Goal: Information Seeking & Learning: Learn about a topic

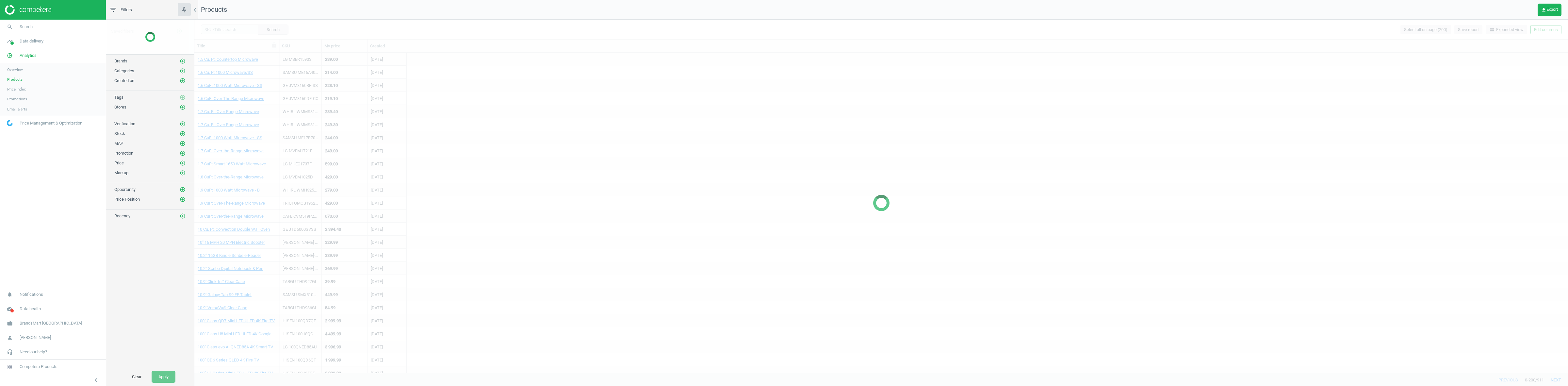
scroll to position [32, 0]
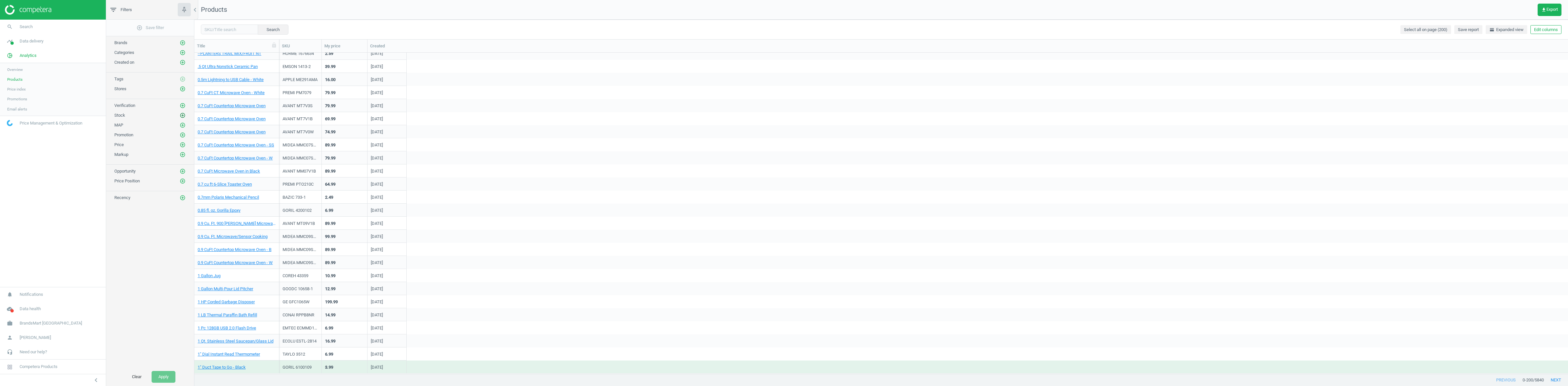
click at [182, 118] on icon "add_circle_outline" at bounding box center [183, 116] width 6 height 6
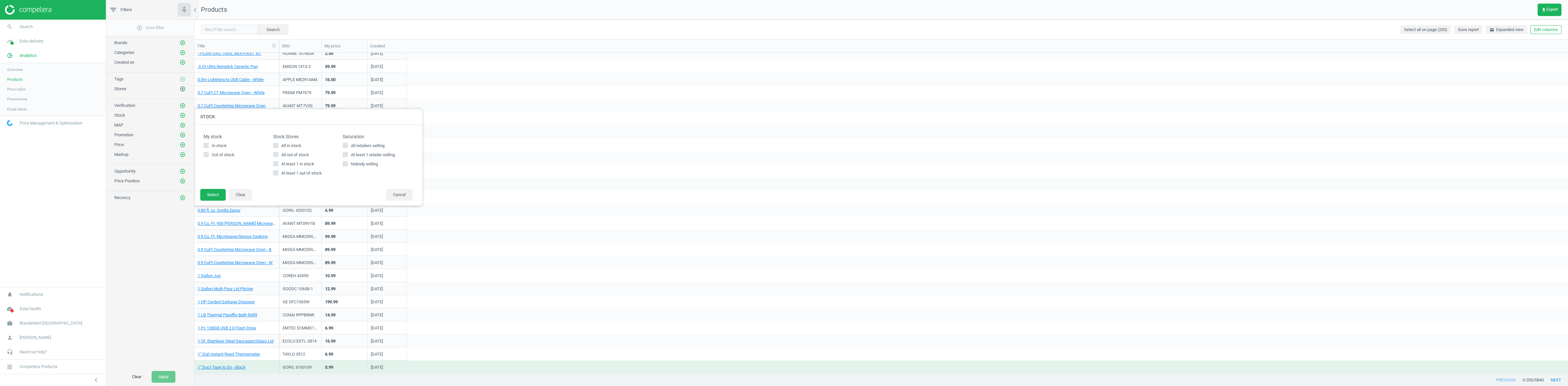
click at [182, 89] on icon "add_circle_outline" at bounding box center [183, 89] width 6 height 6
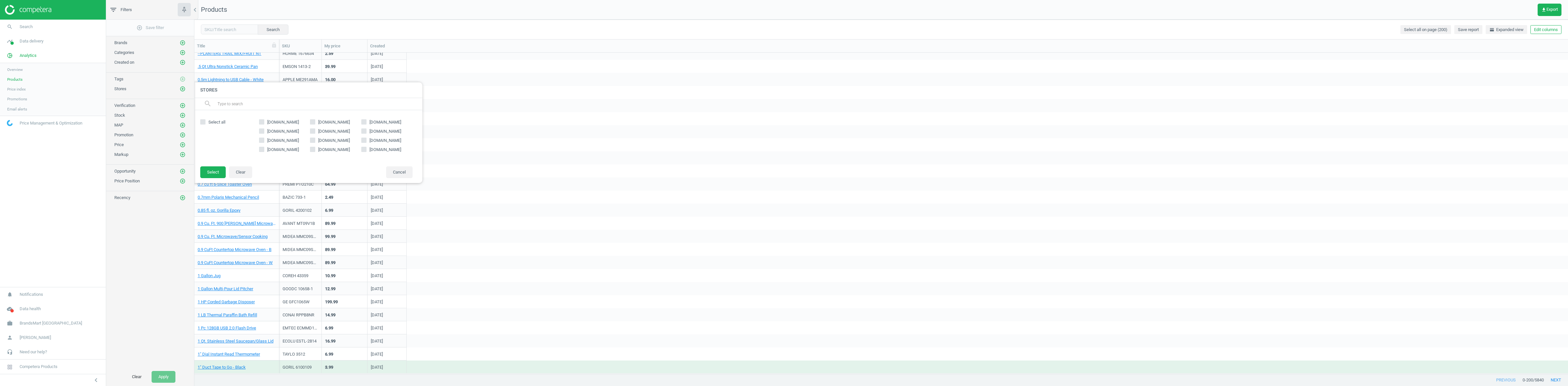
click at [377, 123] on span "[DOMAIN_NAME]" at bounding box center [385, 122] width 34 height 6
click at [366, 123] on input "[DOMAIN_NAME]" at bounding box center [364, 121] width 4 height 4
checkbox input "true"
click at [209, 169] on button "Select" at bounding box center [213, 172] width 26 height 12
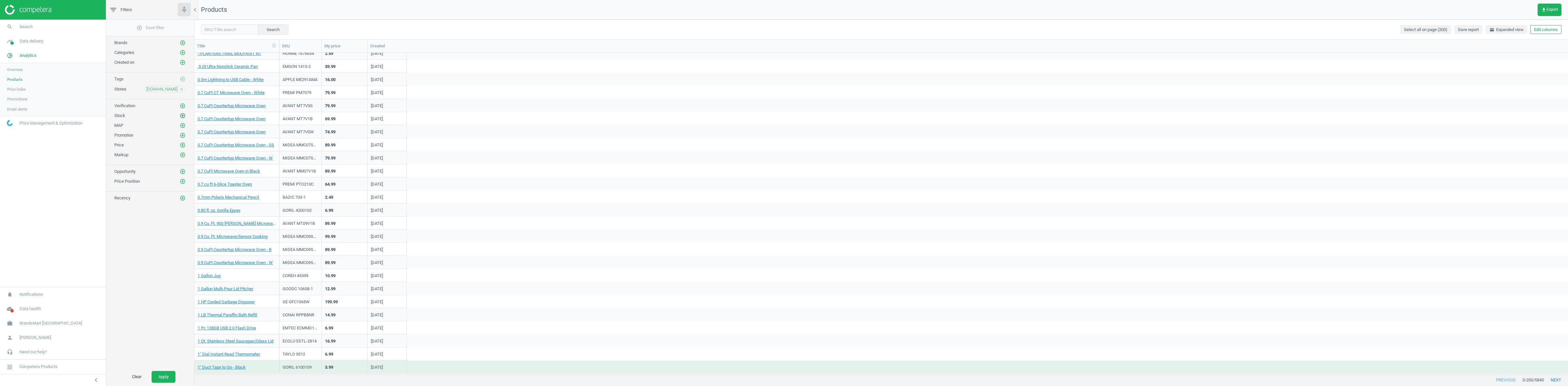
click at [180, 117] on icon "add_circle_outline" at bounding box center [183, 116] width 6 height 6
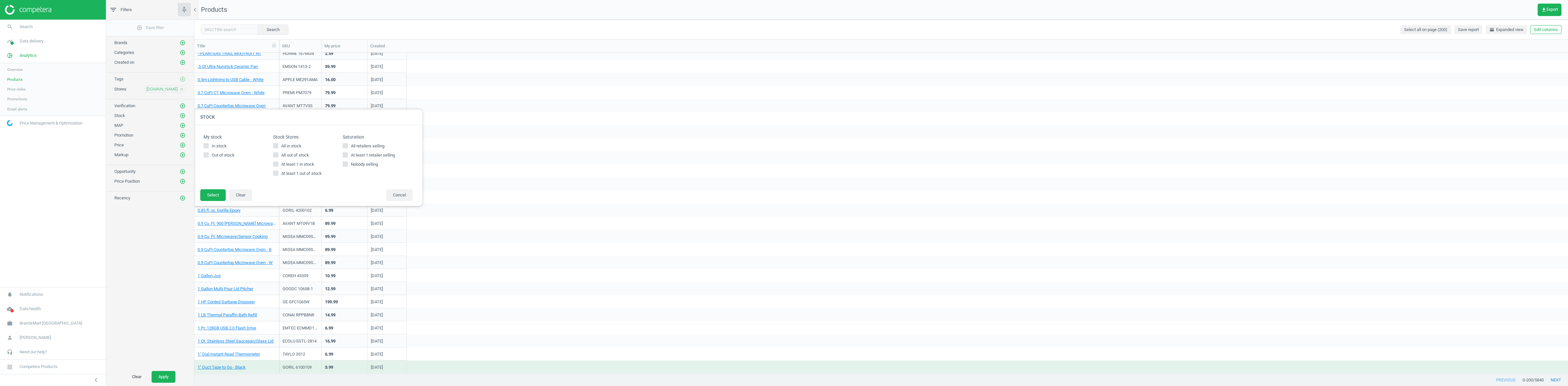
click at [279, 148] on label "All in stock" at bounding box center [308, 146] width 69 height 6
click at [278, 148] on input "All in stock" at bounding box center [276, 146] width 4 height 4
checkbox input "true"
click at [210, 197] on button "Select" at bounding box center [213, 195] width 26 height 12
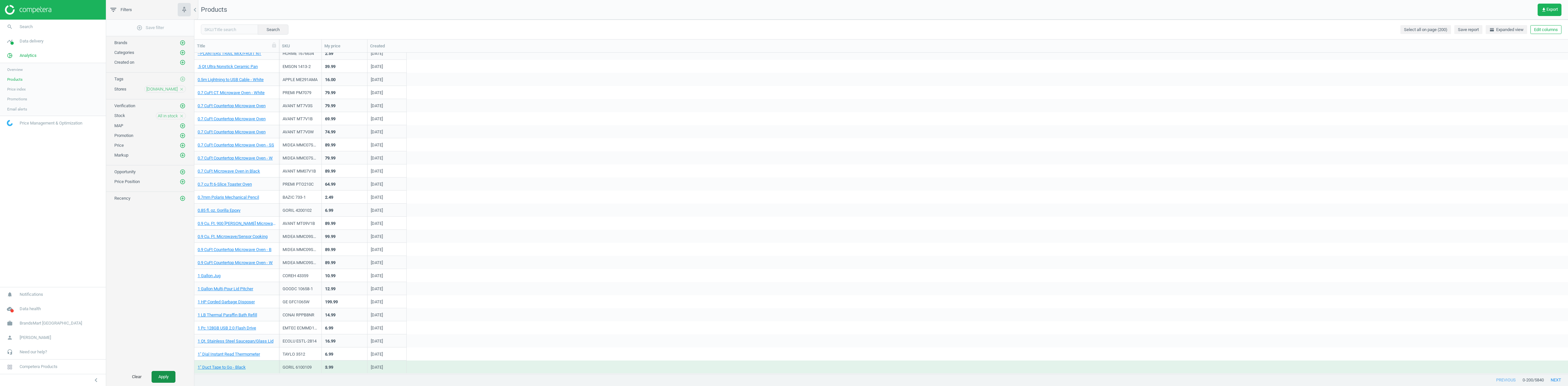
click at [164, 377] on button "Apply" at bounding box center [163, 376] width 24 height 12
click at [232, 212] on link "1.1 CuFt Countertop Microwave - W" at bounding box center [230, 211] width 65 height 6
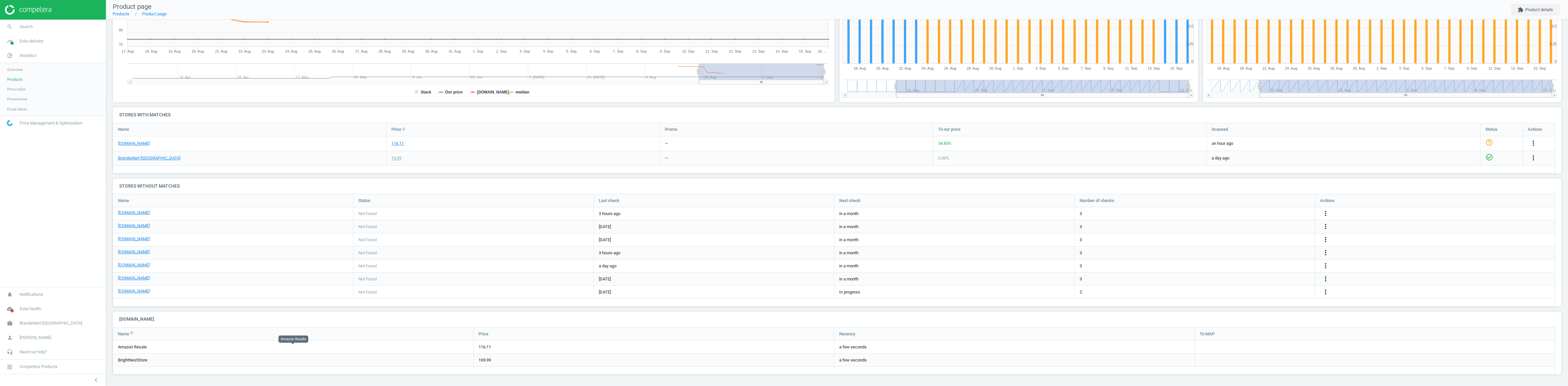
click at [131, 349] on link "Amazon Resale" at bounding box center [132, 347] width 29 height 5
click at [136, 145] on link "[DOMAIN_NAME]" at bounding box center [134, 144] width 32 height 6
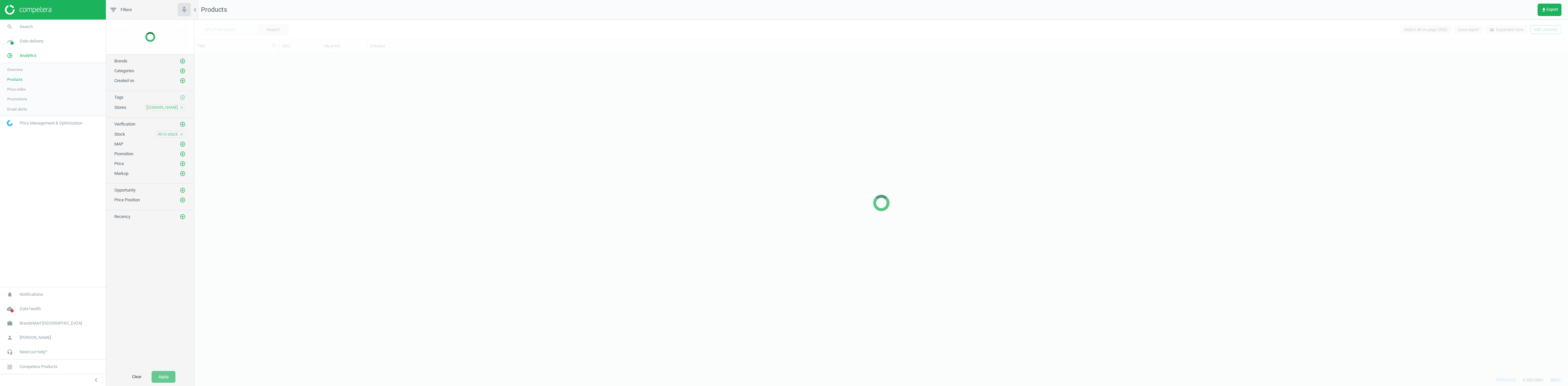
scroll to position [314, 1367]
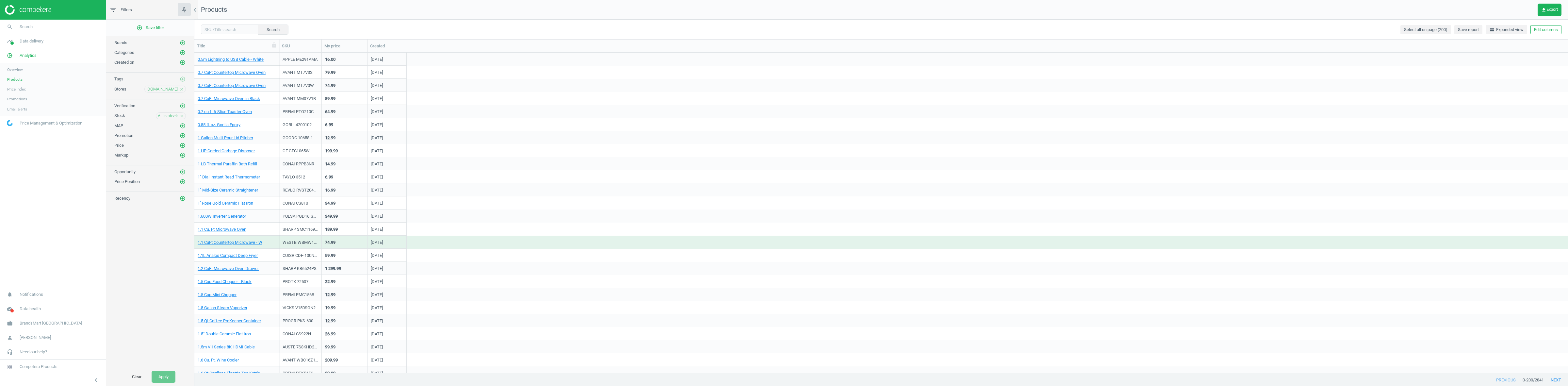
click at [183, 117] on icon "close" at bounding box center [182, 116] width 5 height 5
click at [183, 118] on icon "add_circle_outline" at bounding box center [183, 116] width 6 height 6
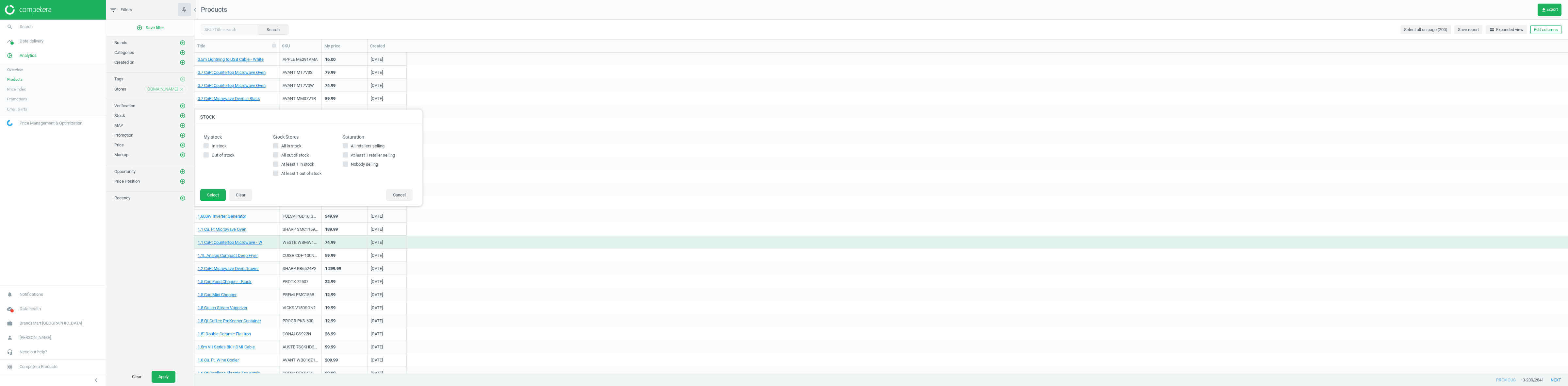
click at [292, 145] on span "All in stock" at bounding box center [292, 146] width 23 height 6
click at [278, 145] on input "All in stock" at bounding box center [276, 146] width 4 height 4
click at [292, 145] on span "All in stock" at bounding box center [292, 146] width 23 height 6
click at [278, 145] on input "All in stock" at bounding box center [276, 146] width 4 height 4
checkbox input "false"
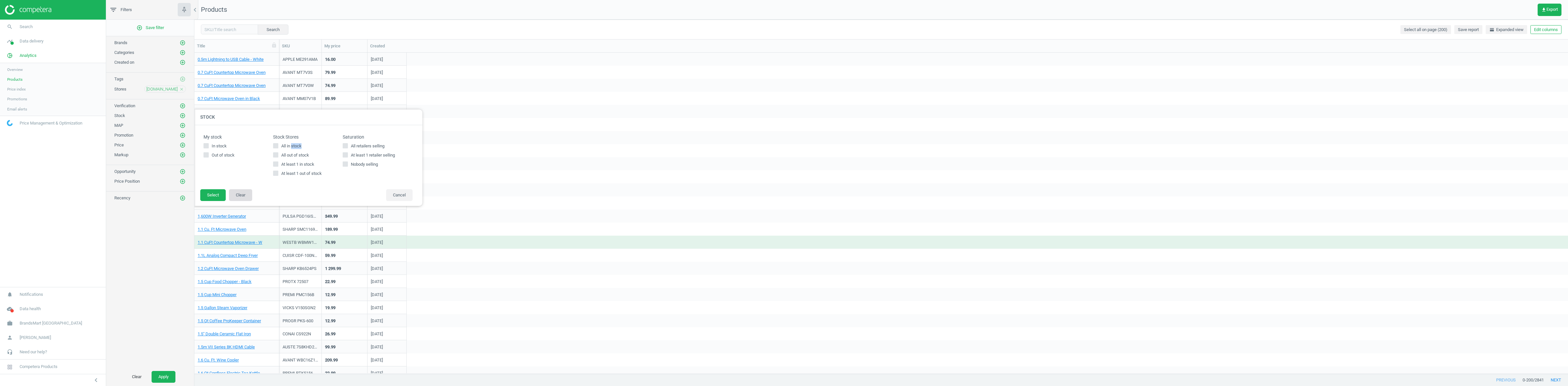
click at [237, 198] on button "Clear" at bounding box center [240, 195] width 23 height 12
click at [182, 138] on icon "add_circle_outline" at bounding box center [183, 135] width 6 height 6
click at [320, 167] on span "At least one promotion" at bounding box center [337, 166] width 44 height 6
click at [313, 167] on input "At least one promotion" at bounding box center [310, 165] width 4 height 4
checkbox input "true"
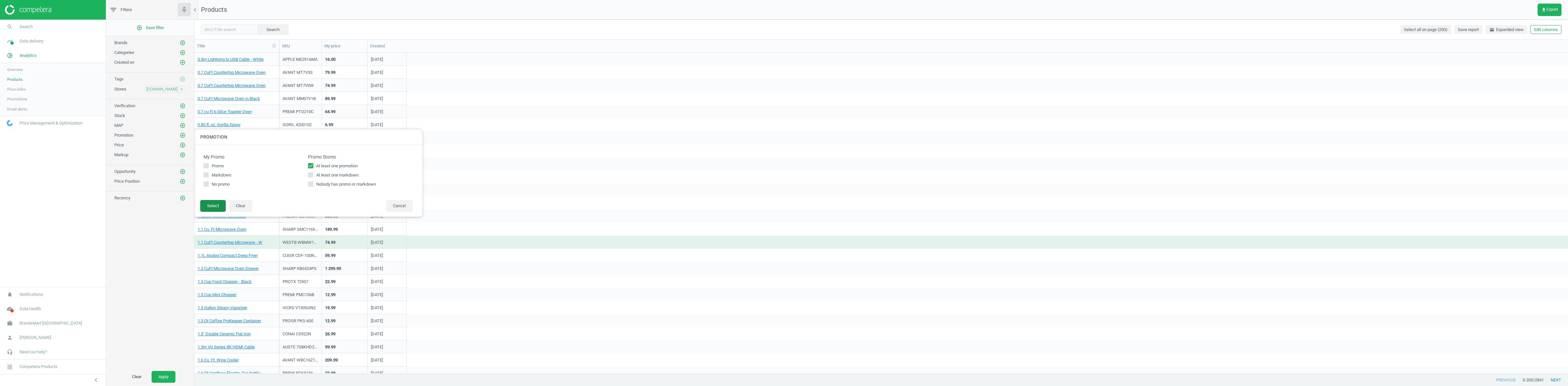
click at [215, 208] on button "Select" at bounding box center [213, 205] width 26 height 12
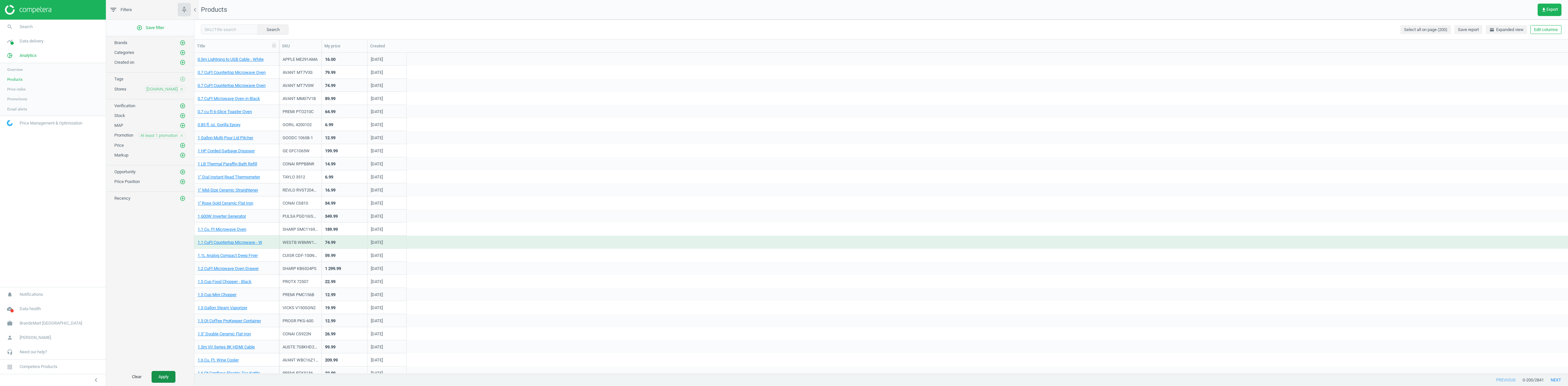
click at [168, 373] on button "Apply" at bounding box center [163, 376] width 24 height 12
click at [222, 138] on link "14oz Desk Mug" at bounding box center [212, 138] width 29 height 6
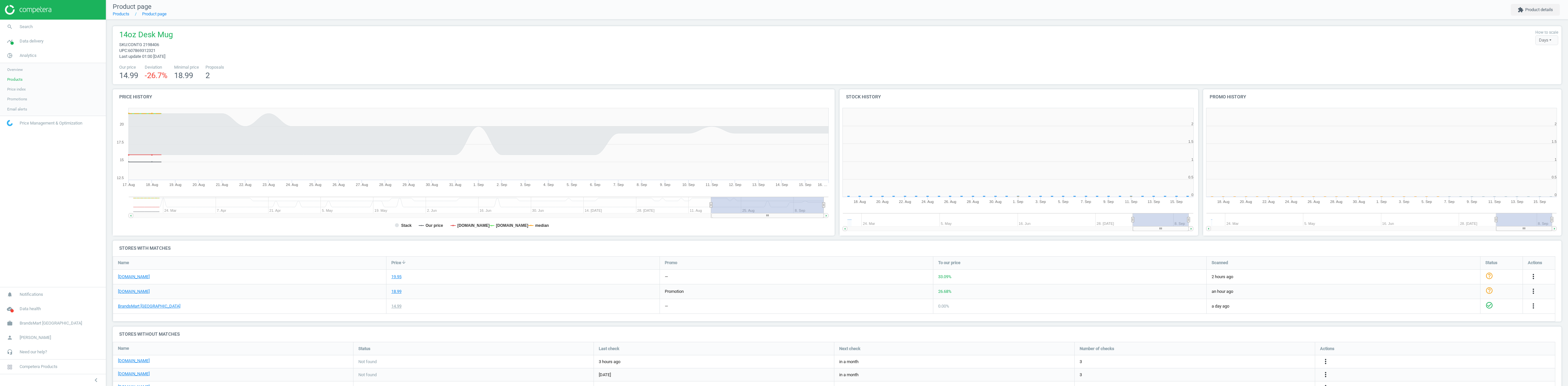
scroll to position [143, 731]
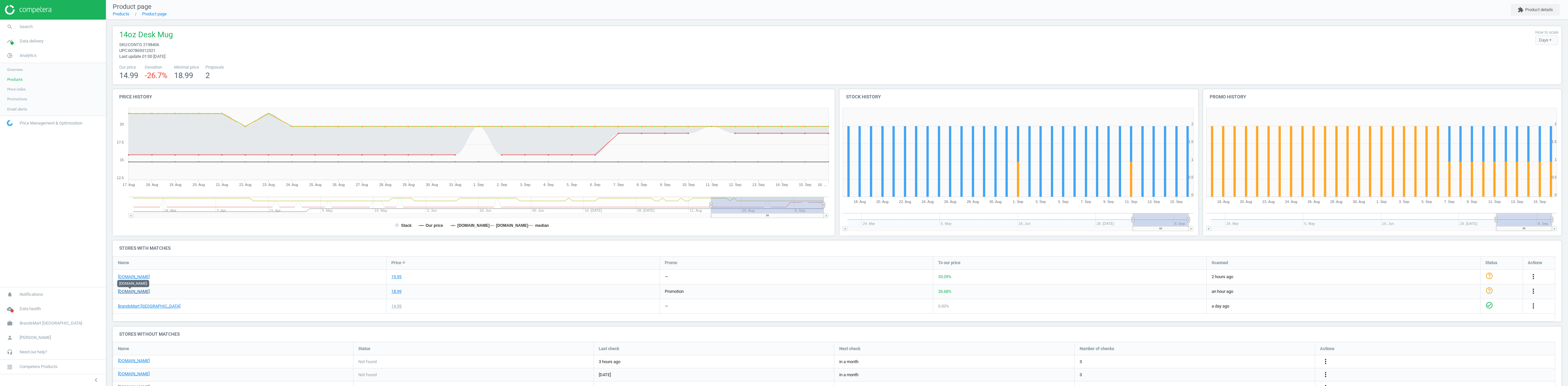
click at [132, 290] on link "[DOMAIN_NAME]" at bounding box center [134, 292] width 32 height 6
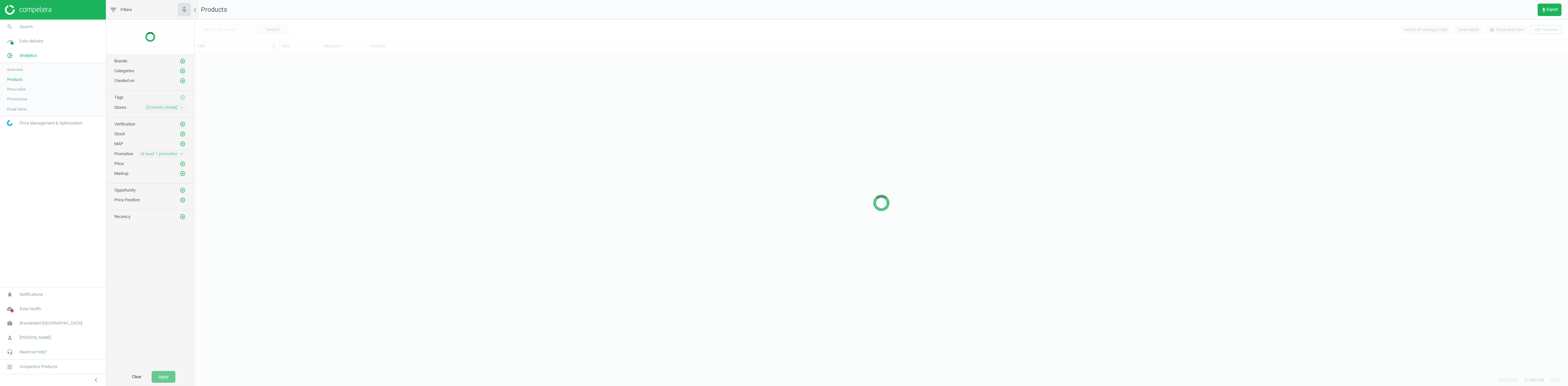
scroll to position [314, 1367]
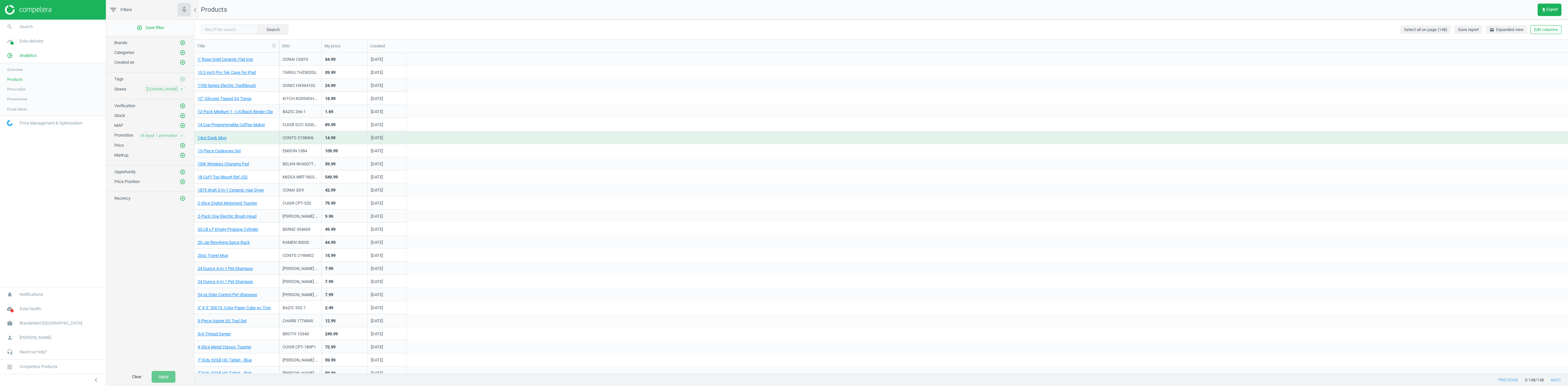
click at [182, 139] on div "At least 1 promotion close" at bounding box center [163, 135] width 47 height 7
click at [181, 138] on icon "close" at bounding box center [182, 136] width 5 height 5
click at [182, 138] on icon "add_circle_outline" at bounding box center [183, 135] width 6 height 6
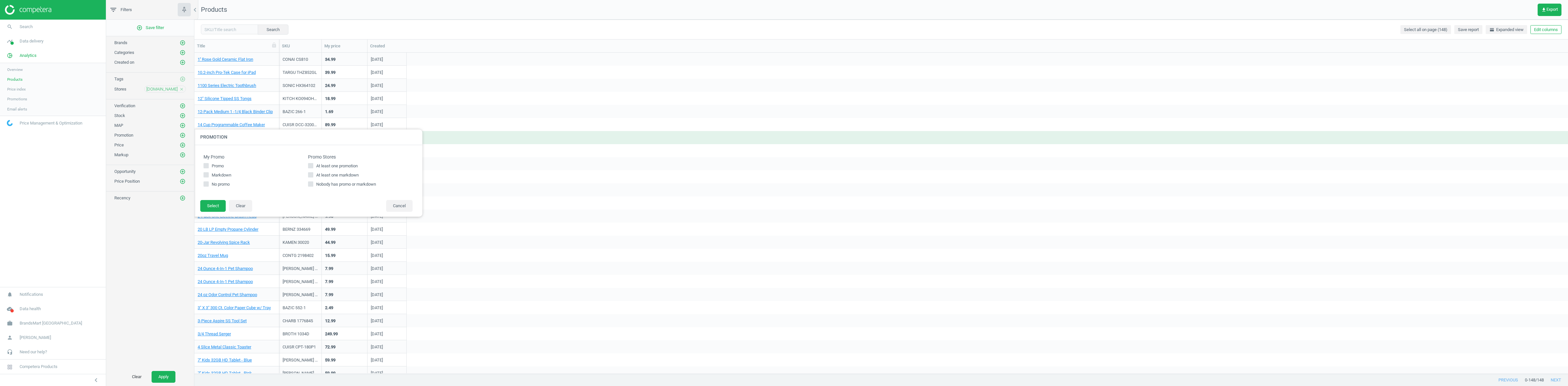
click at [341, 174] on span "At least one markdown" at bounding box center [337, 175] width 45 height 6
click at [313, 174] on input "At least one markdown" at bounding box center [310, 174] width 4 height 4
checkbox input "true"
click at [214, 206] on button "Select" at bounding box center [213, 205] width 26 height 12
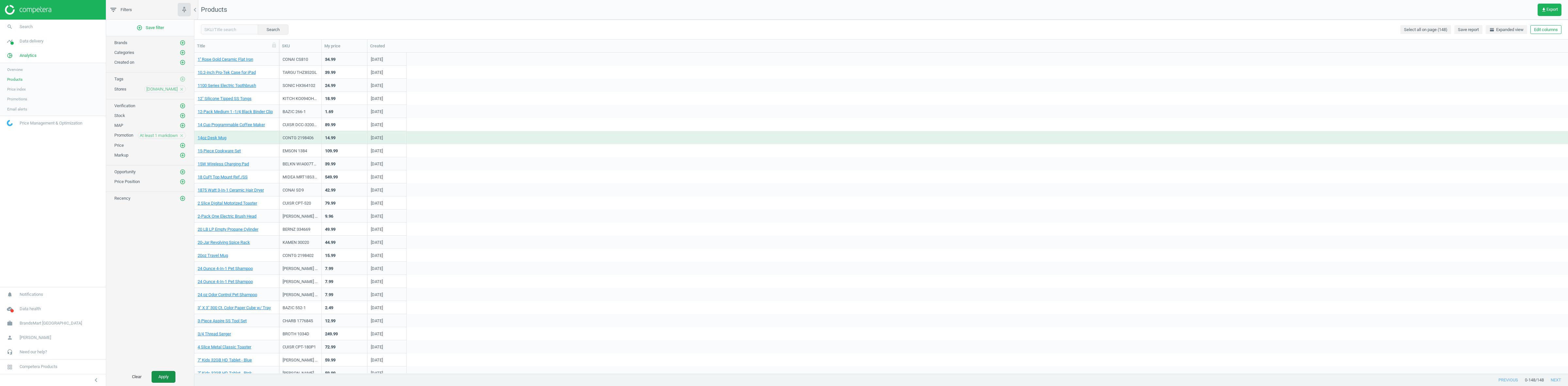
click at [159, 378] on button "Apply" at bounding box center [163, 376] width 24 height 12
click at [235, 203] on link "1/2 HP Garbage Disposer Corded" at bounding box center [228, 203] width 61 height 6
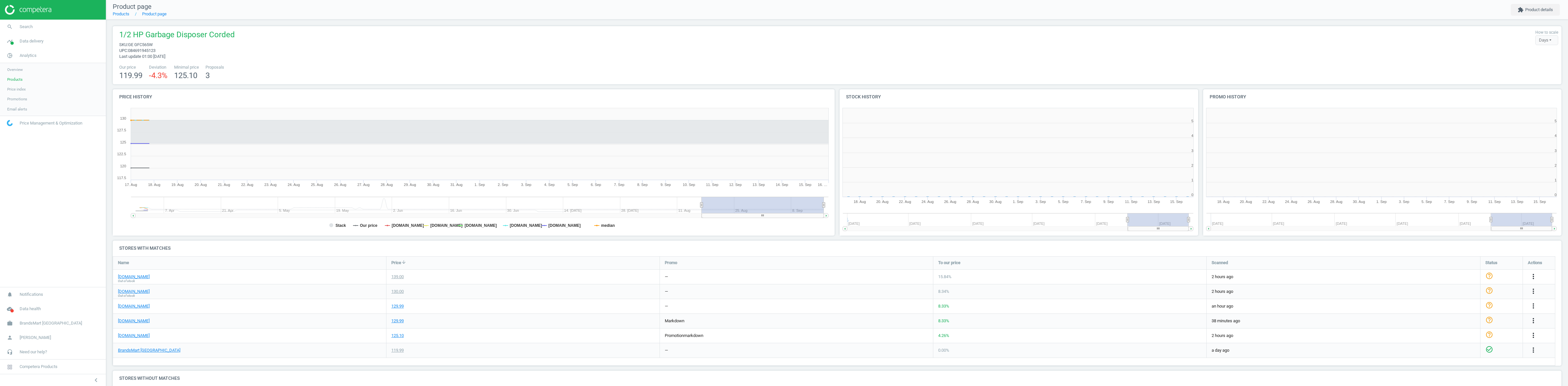
scroll to position [122, 1455]
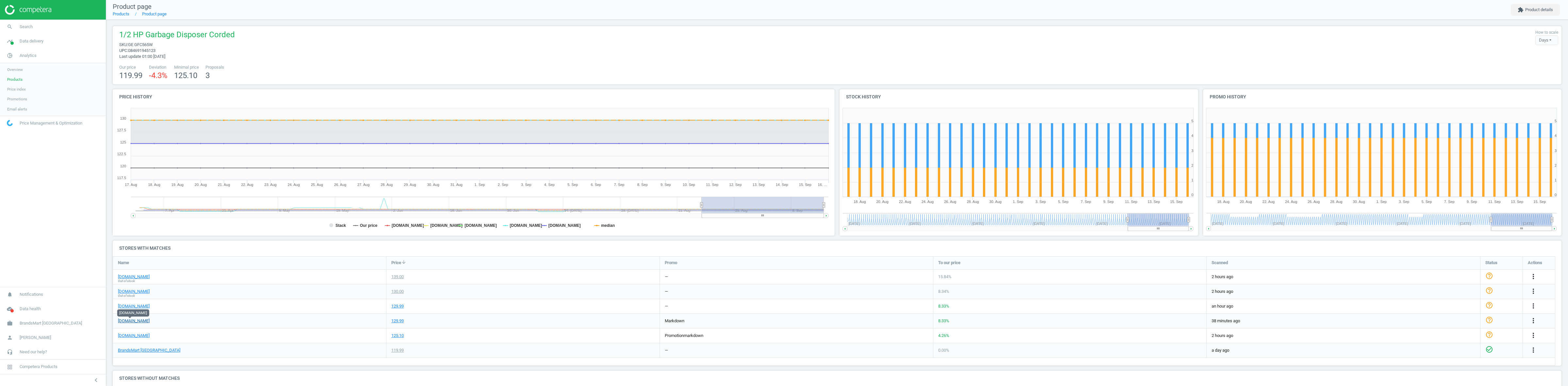
click at [128, 321] on link "[DOMAIN_NAME]" at bounding box center [134, 321] width 32 height 6
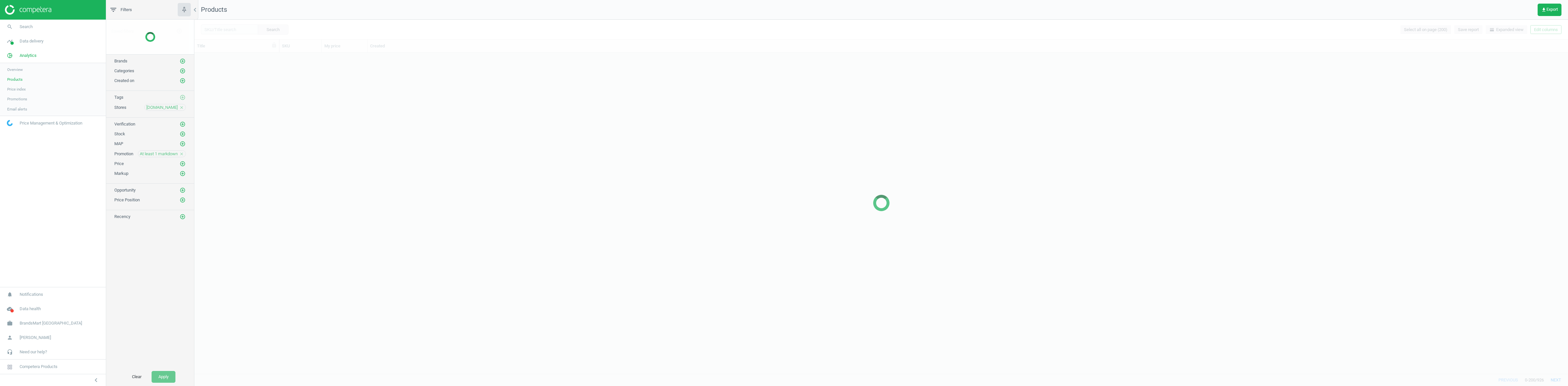
scroll to position [314, 1367]
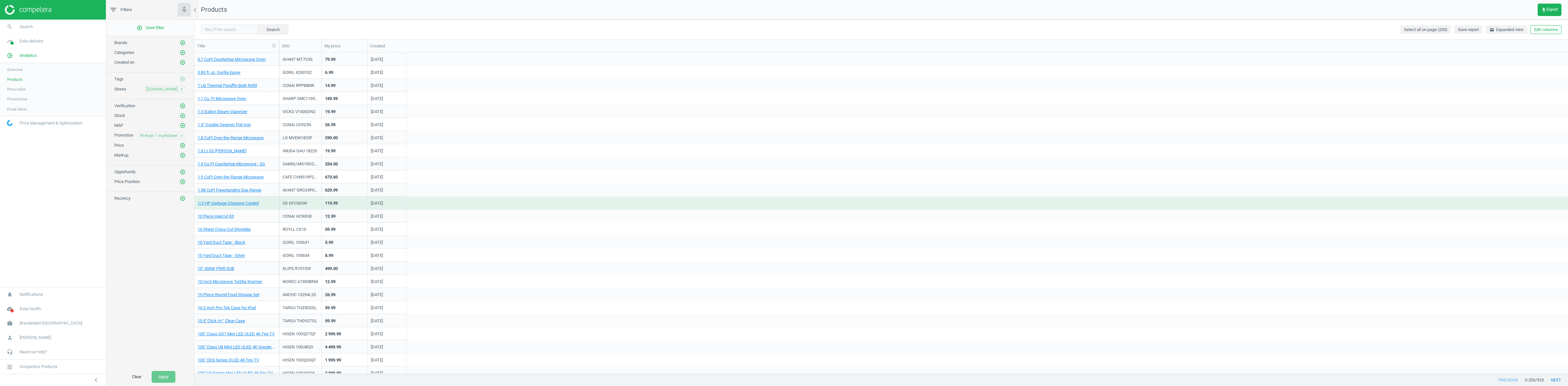
click at [182, 91] on icon "close" at bounding box center [182, 89] width 5 height 5
click at [183, 87] on icon "add_circle_outline" at bounding box center [183, 89] width 6 height 6
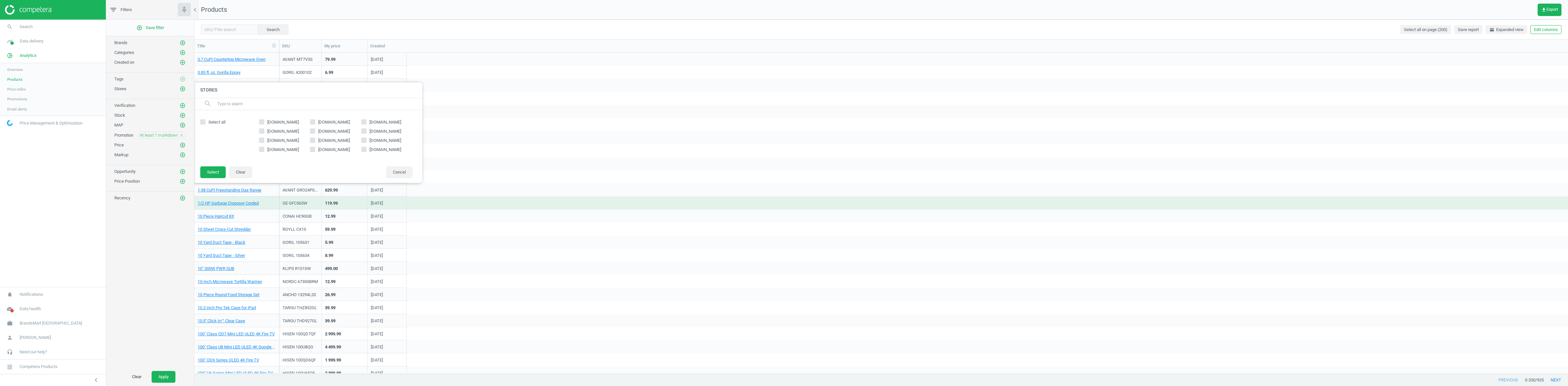
click at [368, 140] on span "[DOMAIN_NAME]" at bounding box center [385, 141] width 34 height 6
click at [366, 140] on input "[DOMAIN_NAME]" at bounding box center [364, 139] width 4 height 4
checkbox input "true"
click at [217, 172] on button "Select" at bounding box center [213, 172] width 26 height 12
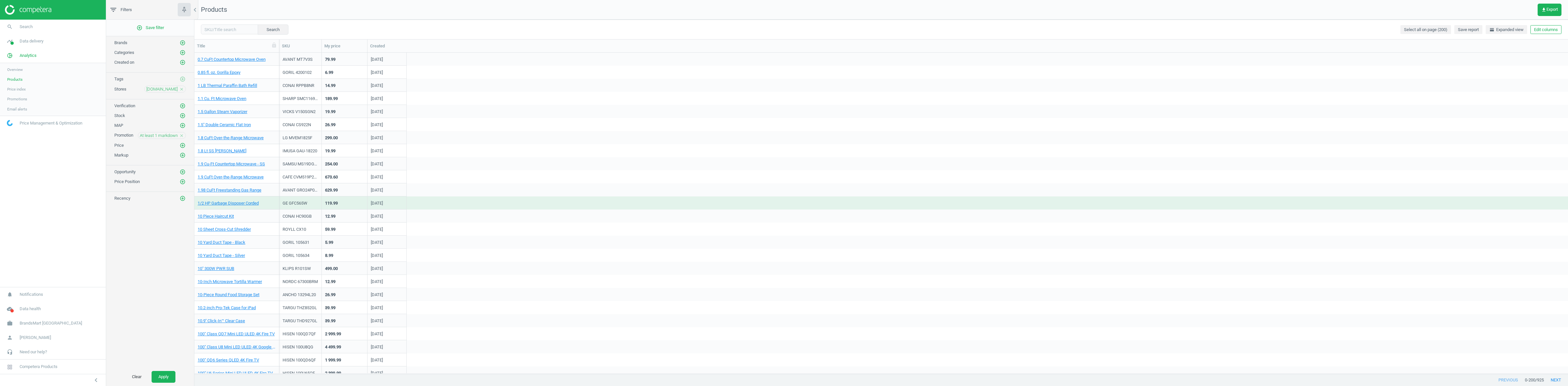
click at [179, 135] on div "At least 1 markdown close" at bounding box center [161, 135] width 48 height 7
click at [180, 136] on icon "close" at bounding box center [182, 136] width 5 height 5
click at [180, 138] on icon "add_circle_outline" at bounding box center [183, 135] width 6 height 6
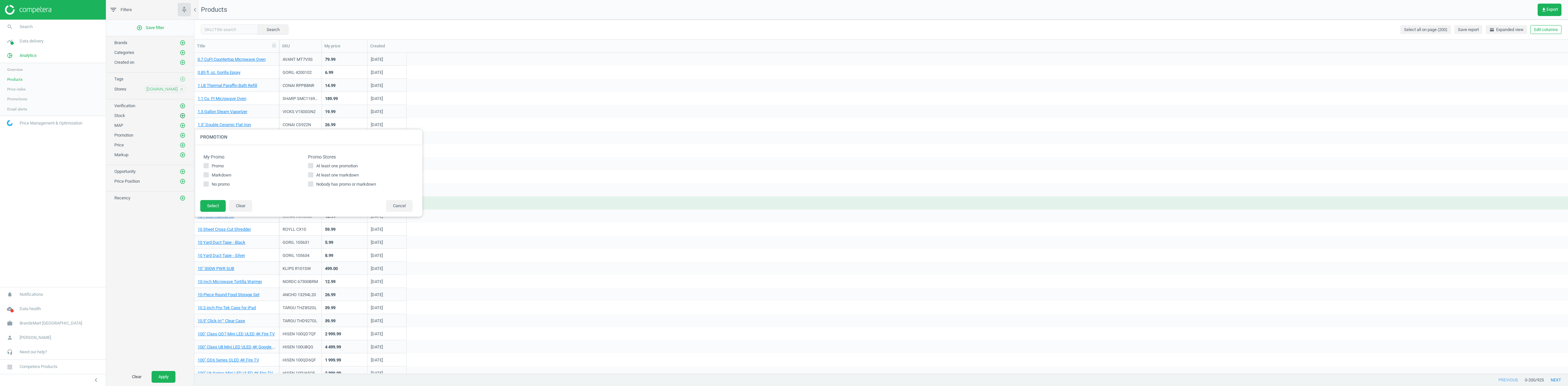
click at [183, 116] on icon "add_circle_outline" at bounding box center [183, 116] width 6 height 6
click at [283, 141] on div "Stock Stores All in stock All out of stock At least 1 in stock At least 1 out o…" at bounding box center [308, 157] width 69 height 46
click at [284, 146] on span "All in stock" at bounding box center [292, 146] width 23 height 6
click at [278, 146] on input "All in stock" at bounding box center [276, 146] width 4 height 4
checkbox input "true"
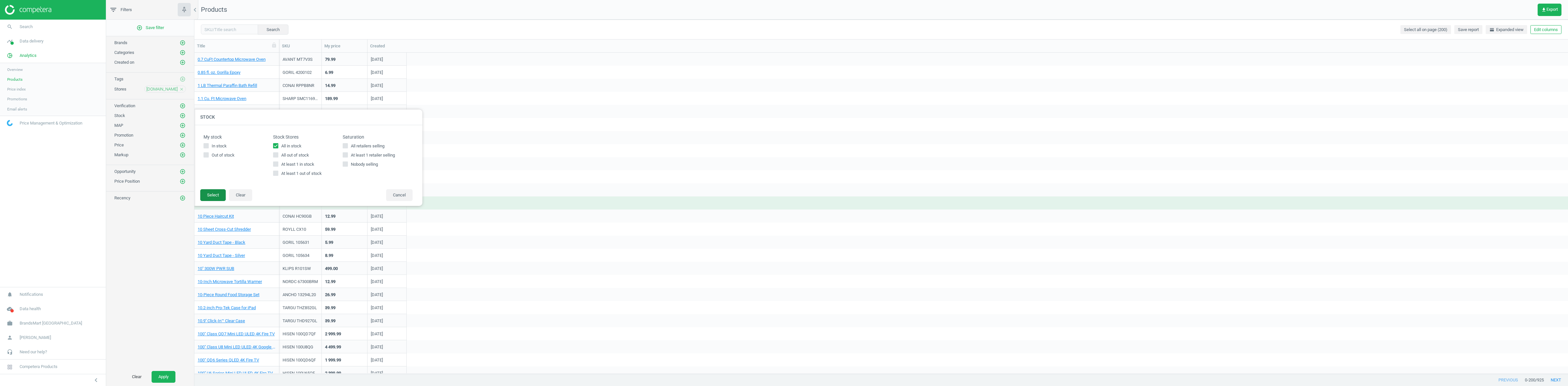
click at [215, 191] on button "Select" at bounding box center [213, 195] width 26 height 12
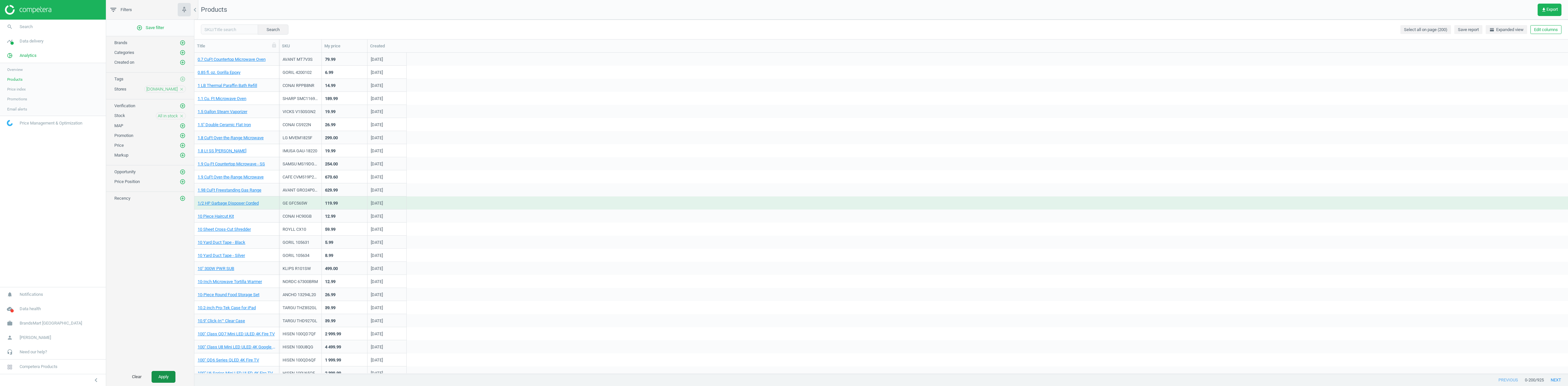
click at [166, 374] on button "Apply" at bounding box center [163, 376] width 24 height 12
click at [210, 151] on link "10 Yard Duct Tape - Black" at bounding box center [222, 151] width 47 height 6
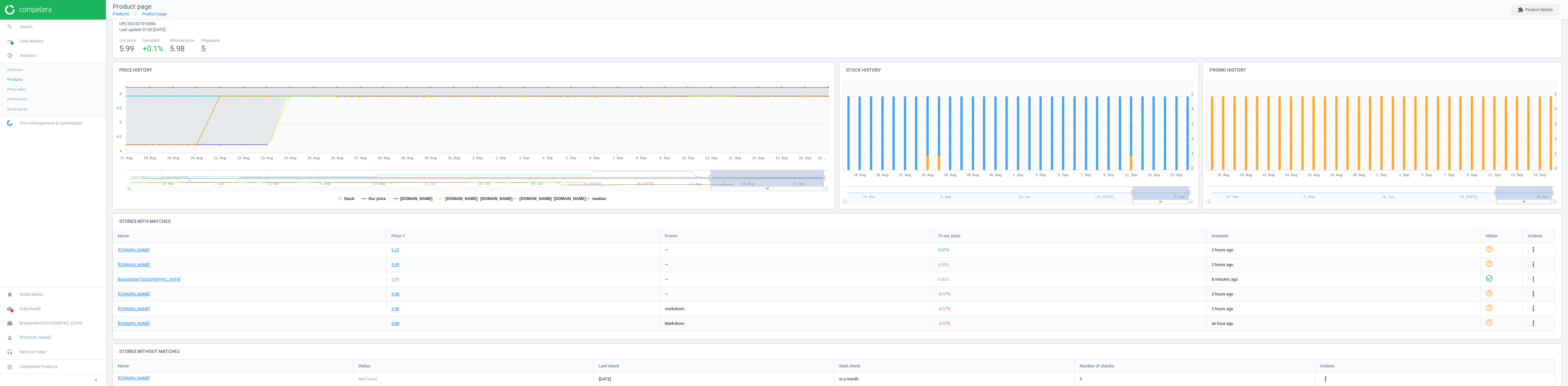
scroll to position [41, 0]
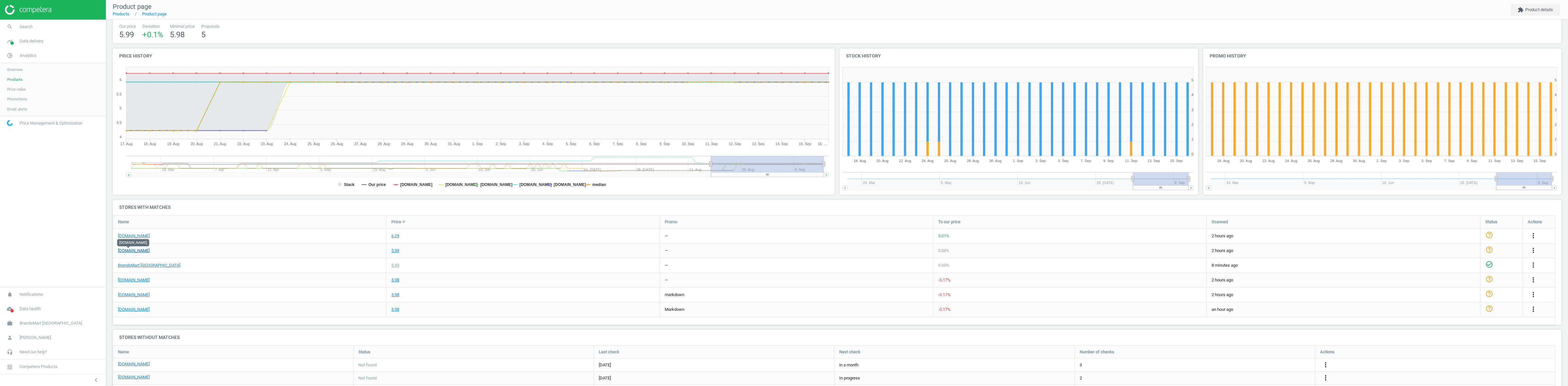
click at [124, 251] on link "[DOMAIN_NAME]" at bounding box center [134, 251] width 32 height 6
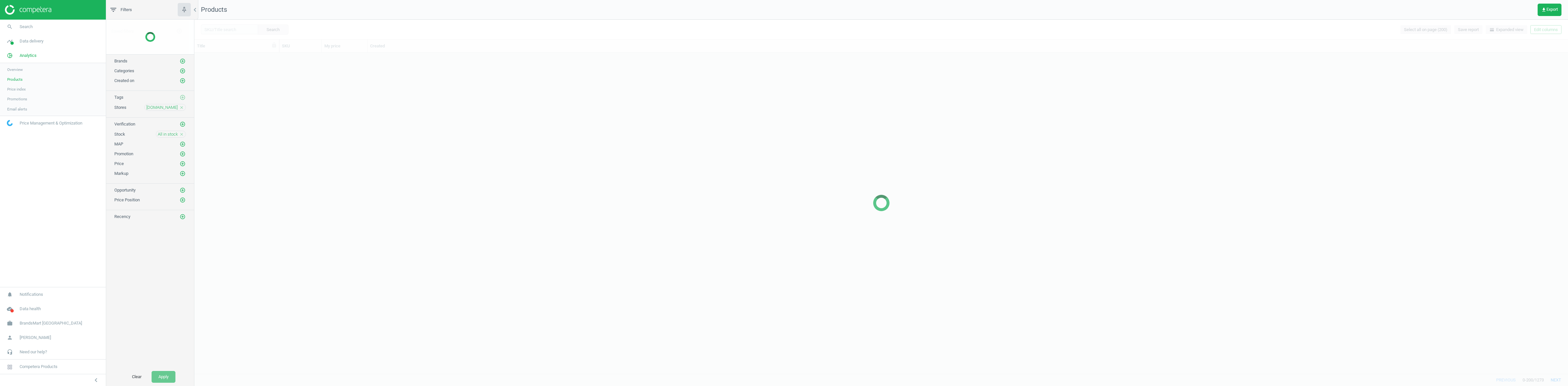
scroll to position [314, 1367]
click at [181, 117] on icon "close" at bounding box center [182, 116] width 5 height 5
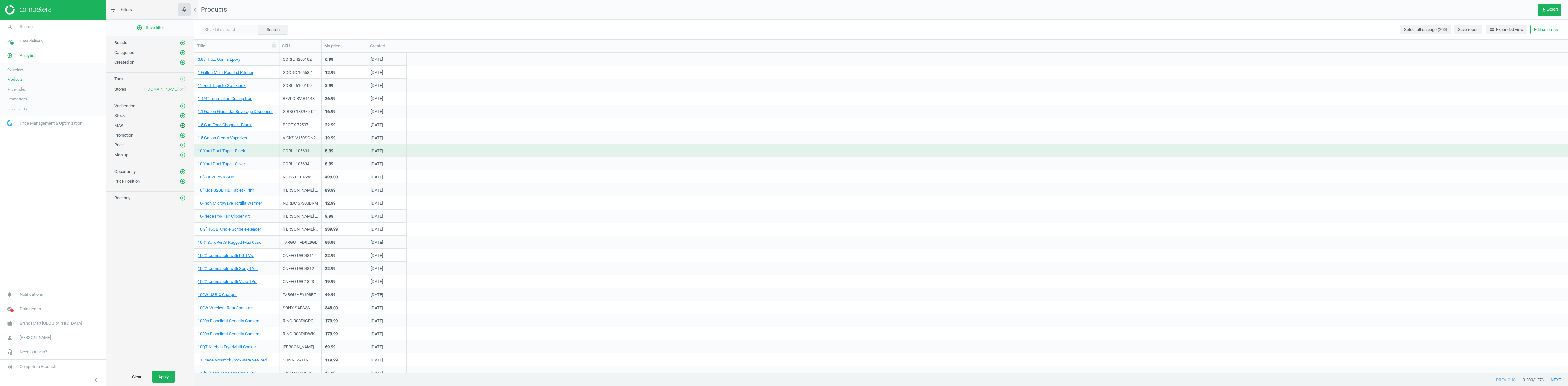
click at [182, 126] on icon "add_circle_outline" at bounding box center [183, 125] width 6 height 6
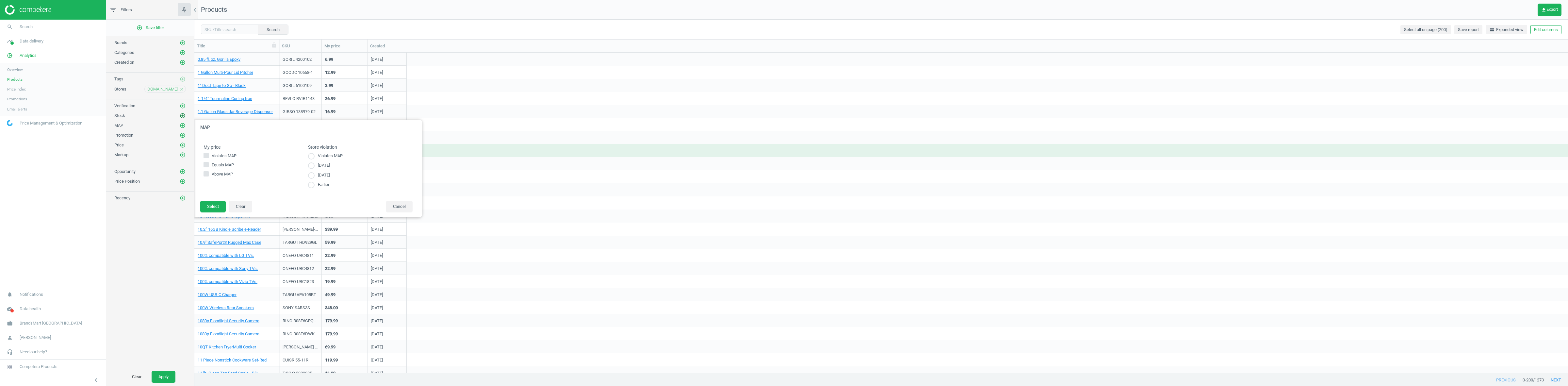
click at [181, 116] on icon "add_circle_outline" at bounding box center [183, 116] width 6 height 6
click at [302, 156] on span "All out of stock" at bounding box center [295, 155] width 30 height 6
click at [278, 156] on input "All out of stock" at bounding box center [276, 155] width 4 height 4
checkbox input "true"
click at [209, 191] on button "Select" at bounding box center [213, 195] width 26 height 12
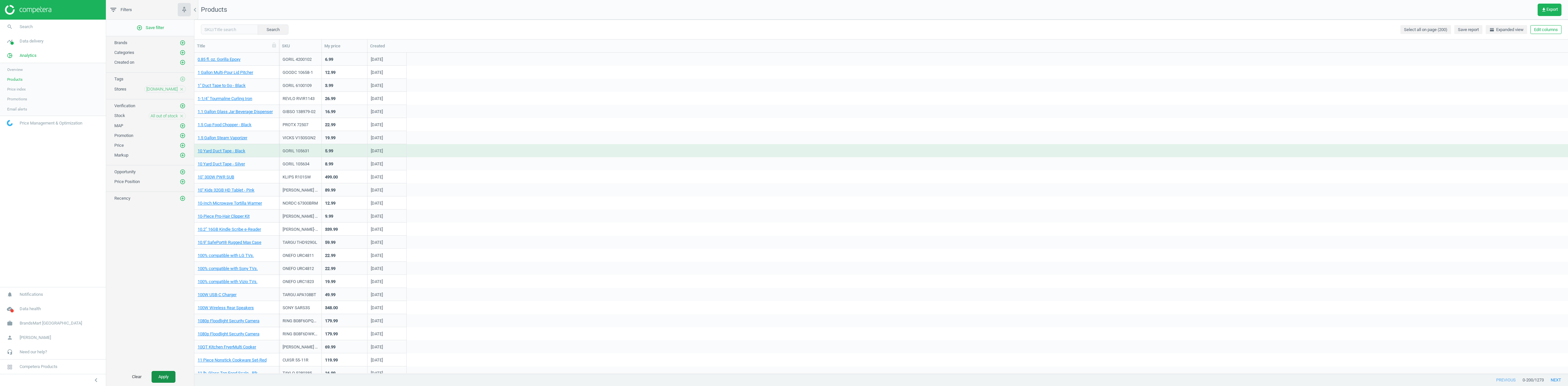
click at [166, 374] on button "Apply" at bounding box center [163, 376] width 24 height 12
click at [242, 178] on link "12-Cup Switch Coffeemaker - Black" at bounding box center [231, 177] width 66 height 6
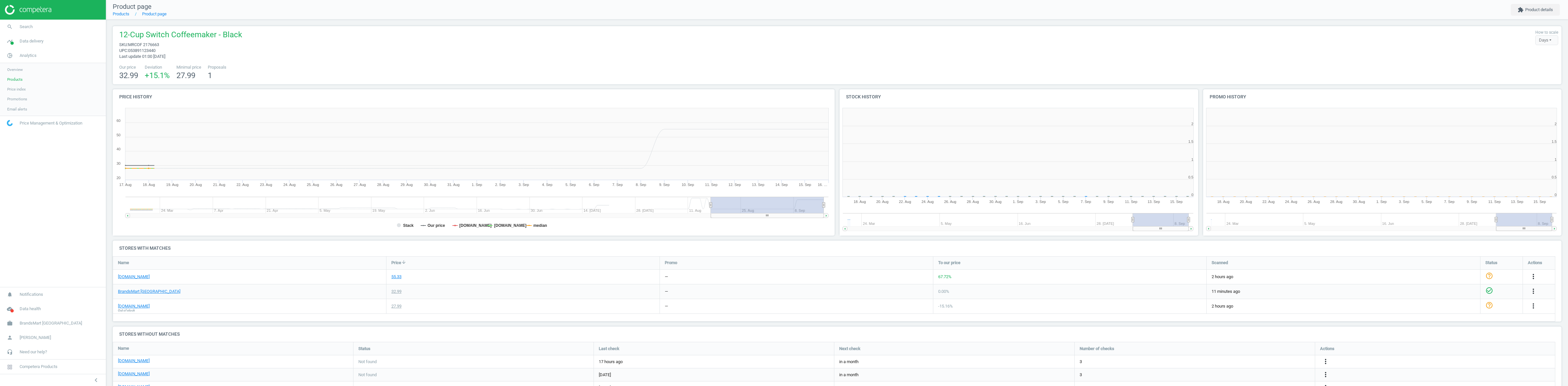
scroll to position [3, 3]
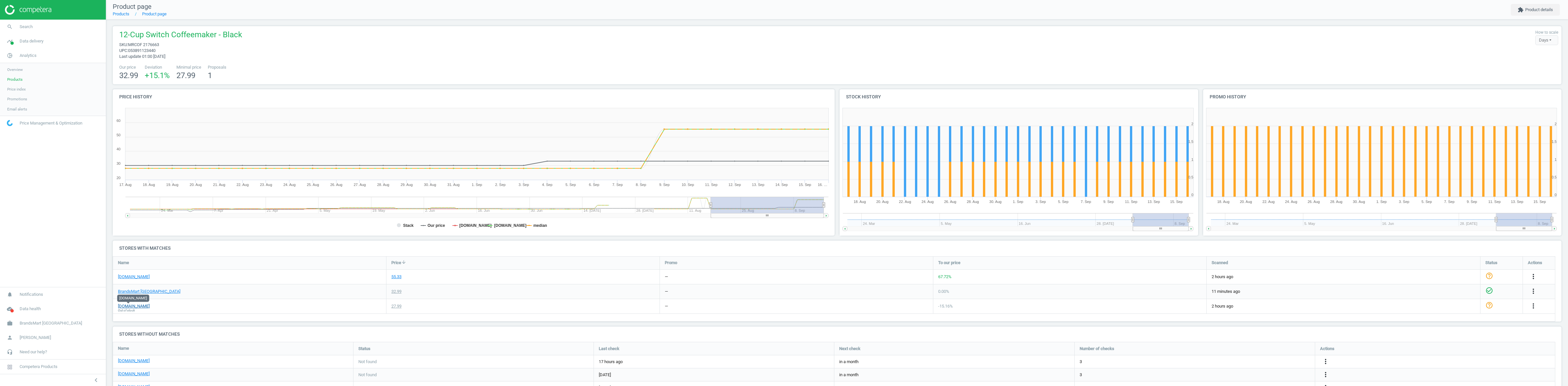
click at [135, 306] on link "[DOMAIN_NAME]" at bounding box center [134, 306] width 32 height 6
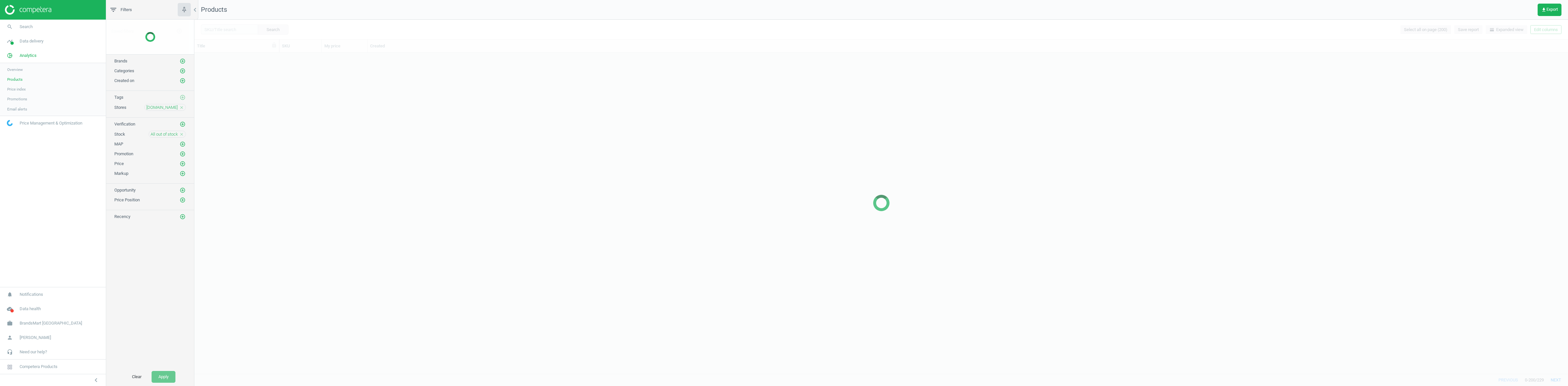
scroll to position [314, 1367]
click at [181, 118] on icon "close" at bounding box center [182, 116] width 5 height 5
click at [185, 117] on button "add_circle_outline" at bounding box center [183, 116] width 7 height 7
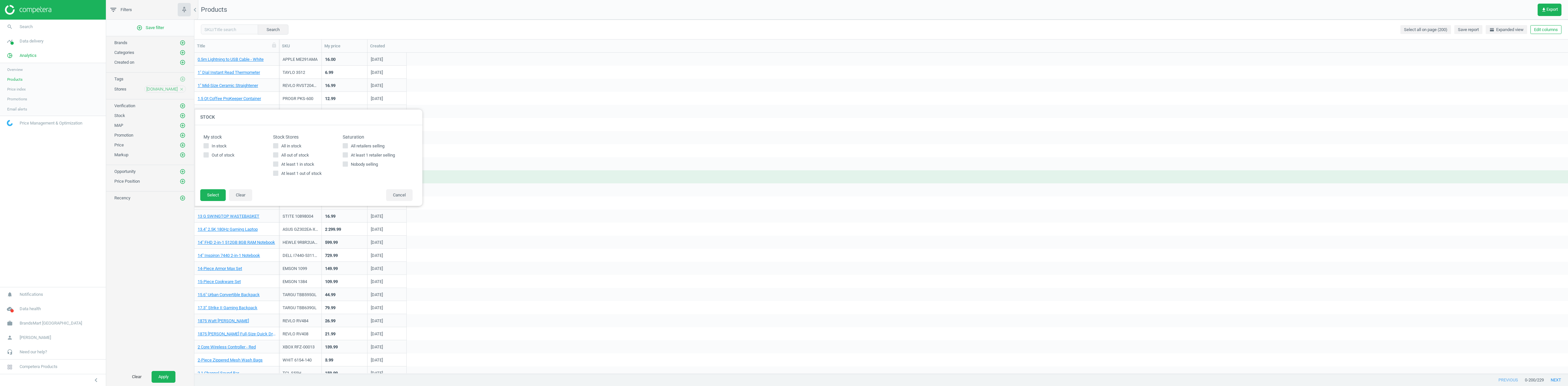
click at [287, 149] on span "All in stock" at bounding box center [292, 146] width 23 height 6
click at [278, 148] on input "All in stock" at bounding box center [276, 146] width 4 height 4
checkbox input "true"
click at [226, 194] on footer "Select Clear Cancel" at bounding box center [308, 197] width 229 height 17
click at [203, 198] on button "Select" at bounding box center [213, 195] width 26 height 12
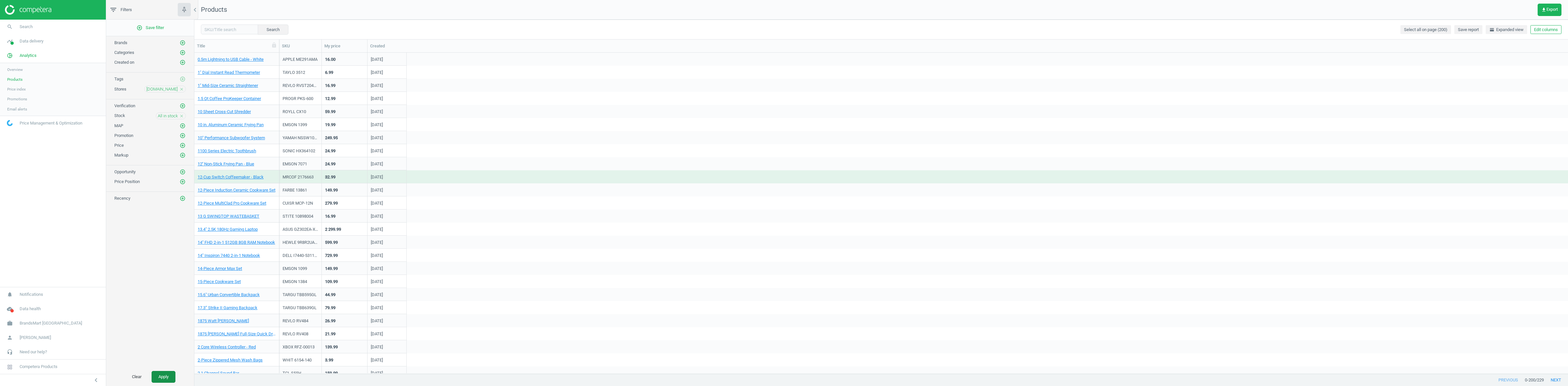
click at [165, 372] on button "Apply" at bounding box center [163, 376] width 24 height 12
click at [222, 246] on div "10.9'' SafePort® Rugged Max Case" at bounding box center [237, 243] width 78 height 8
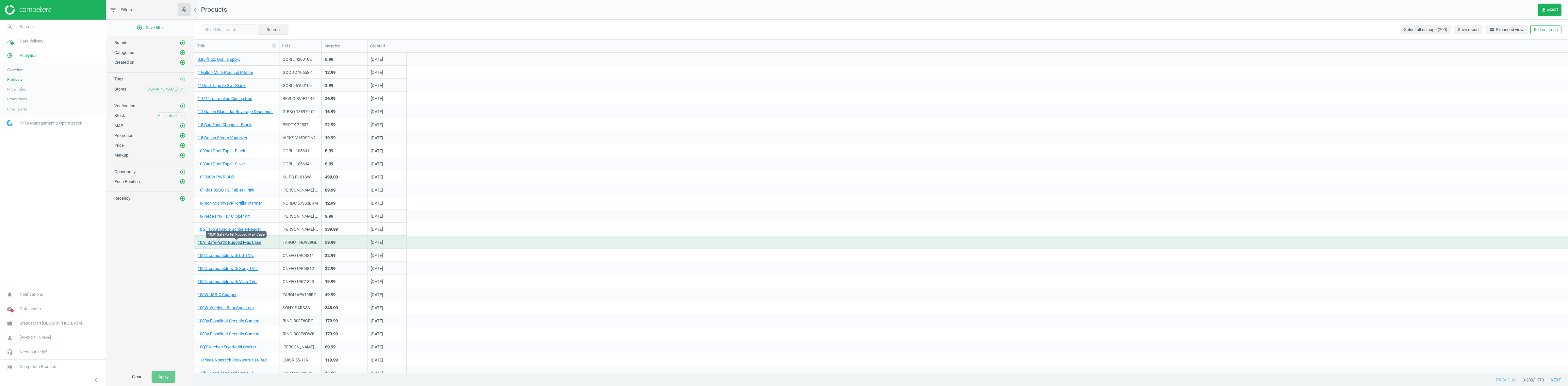
click at [224, 244] on link "10.9'' SafePort® Rugged Max Case" at bounding box center [229, 242] width 64 height 6
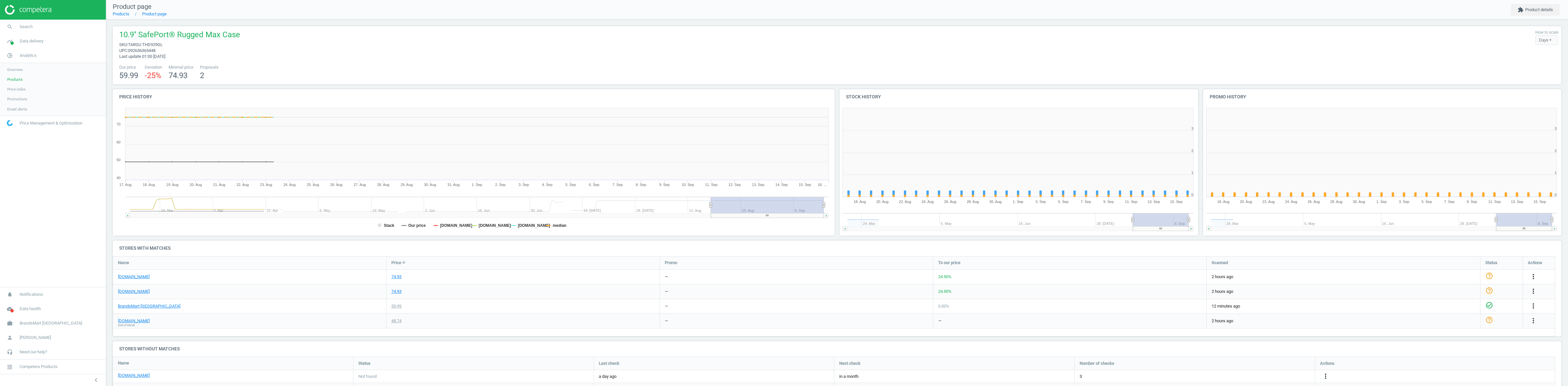
scroll to position [3, 3]
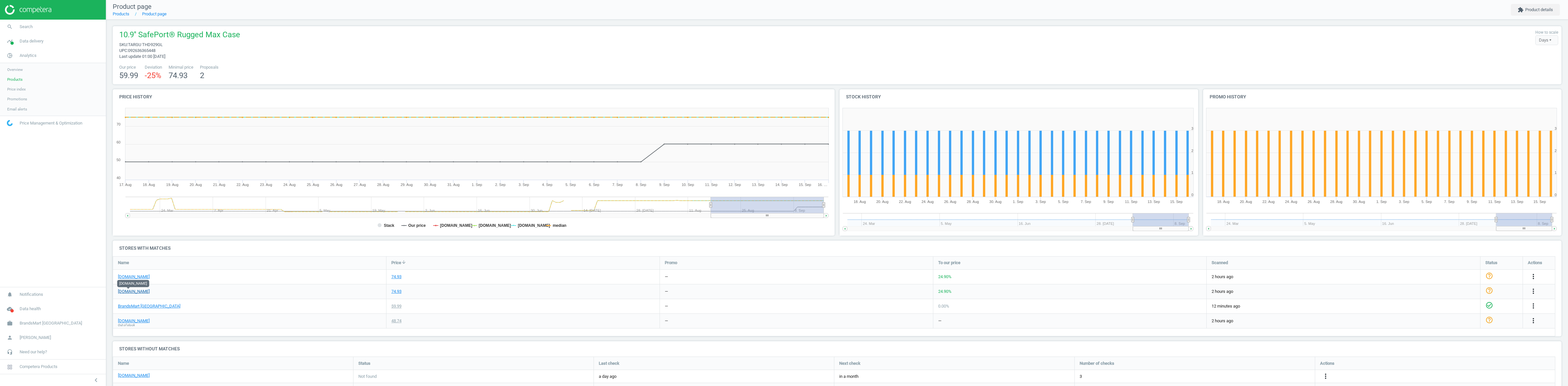
click at [125, 292] on link "[DOMAIN_NAME]" at bounding box center [134, 292] width 32 height 6
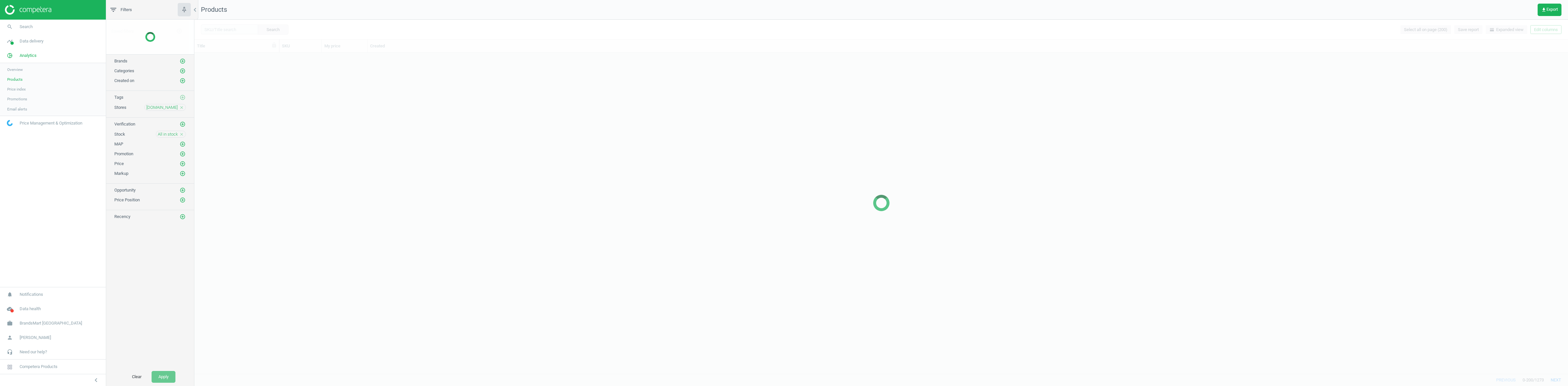
scroll to position [314, 1367]
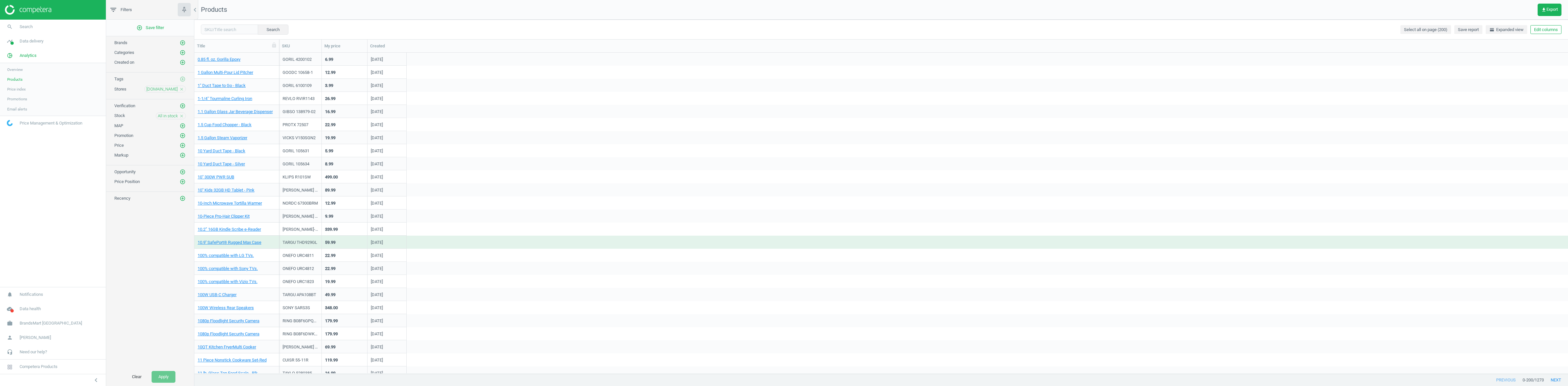
click at [181, 115] on icon "close" at bounding box center [182, 116] width 5 height 5
click at [184, 136] on icon "add_circle_outline" at bounding box center [183, 135] width 6 height 6
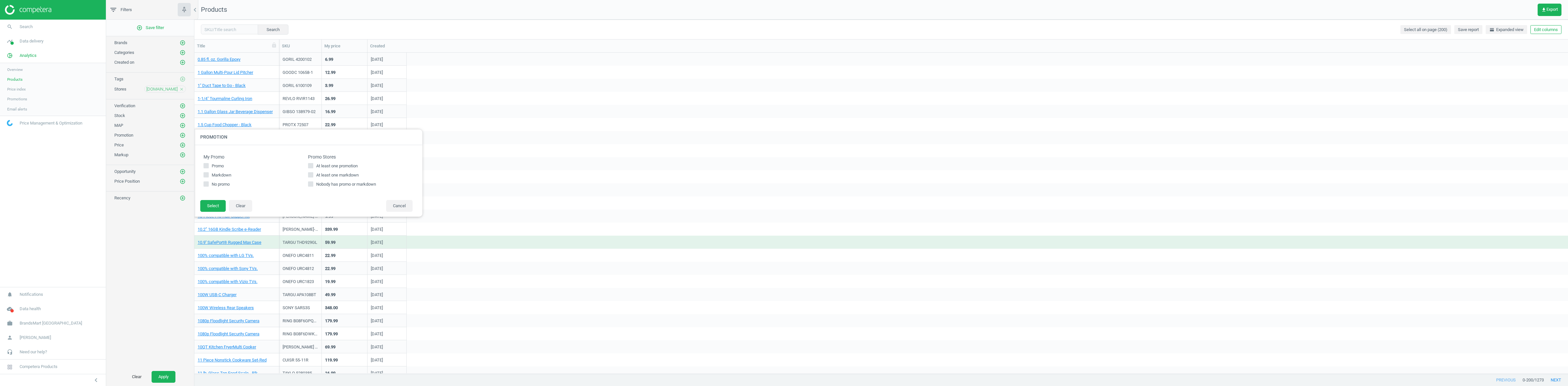
click at [318, 167] on span "At least one promotion" at bounding box center [337, 166] width 44 height 6
click at [313, 167] on input "At least one promotion" at bounding box center [310, 165] width 4 height 4
checkbox input "true"
click at [219, 203] on button "Select" at bounding box center [213, 205] width 26 height 12
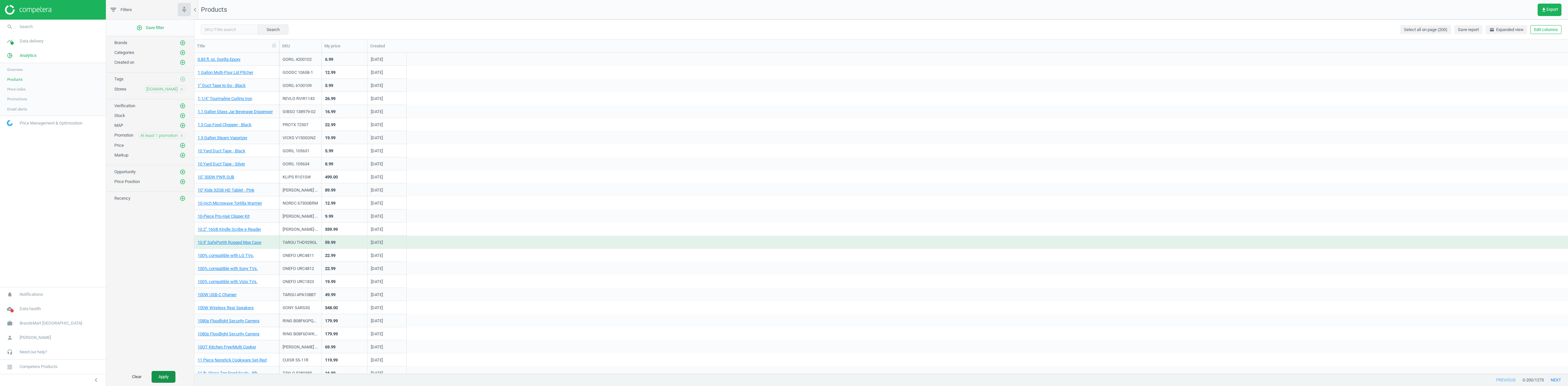
click at [156, 374] on button "Apply" at bounding box center [163, 376] width 24 height 12
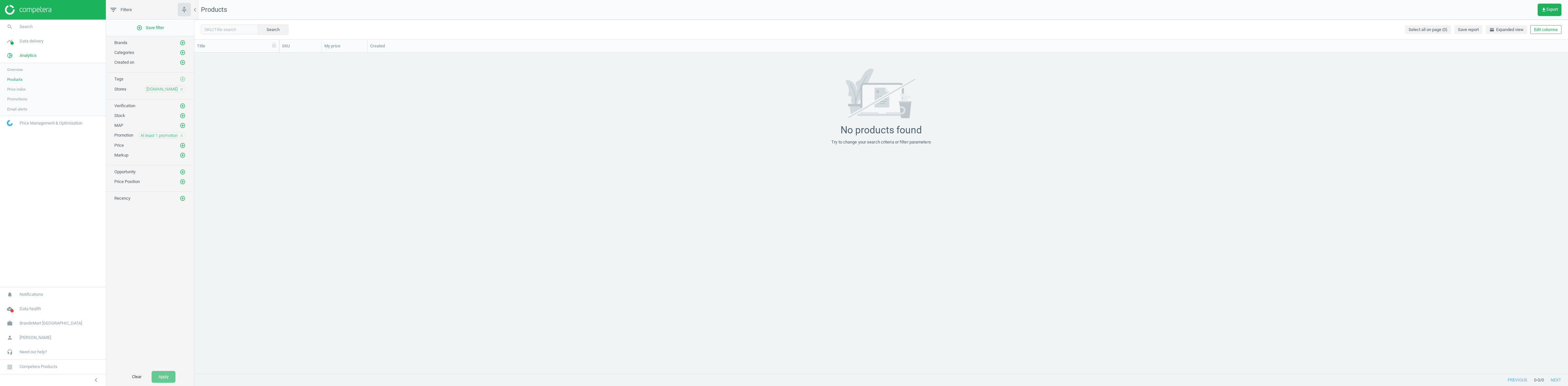
click at [177, 137] on div "At least 1 promotion close" at bounding box center [163, 135] width 47 height 7
click at [181, 139] on div "At least 1 promotion close" at bounding box center [163, 135] width 47 height 7
click at [180, 139] on div "At least 1 promotion close" at bounding box center [163, 135] width 47 height 7
click at [180, 138] on icon "close" at bounding box center [182, 136] width 5 height 5
click at [184, 137] on icon "add_circle_outline" at bounding box center [183, 135] width 6 height 6
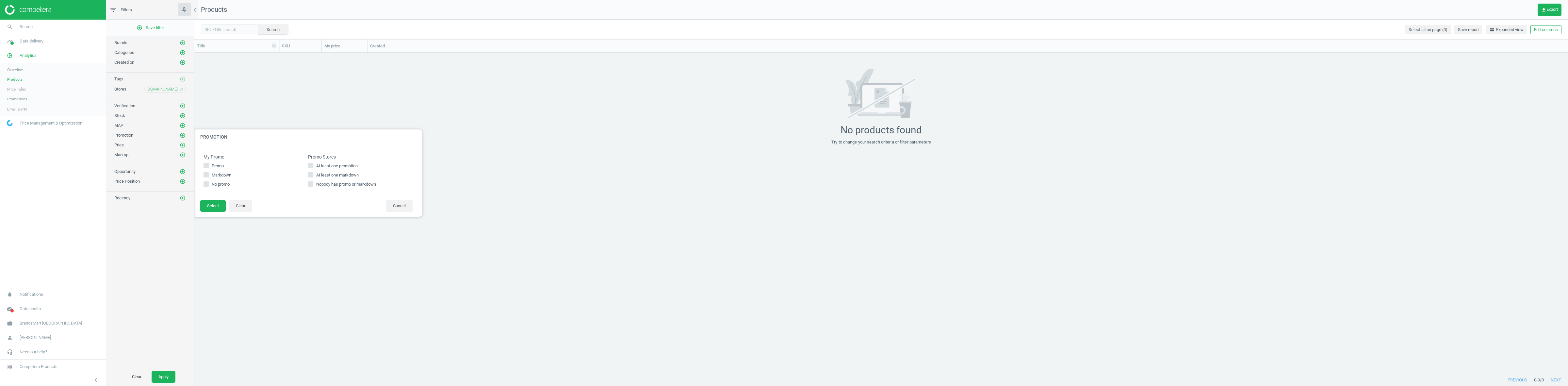
click at [322, 175] on span "At least one markdown" at bounding box center [337, 175] width 45 height 6
click at [313, 175] on input "At least one markdown" at bounding box center [310, 174] width 4 height 4
checkbox input "true"
click at [209, 205] on button "Select" at bounding box center [213, 205] width 26 height 12
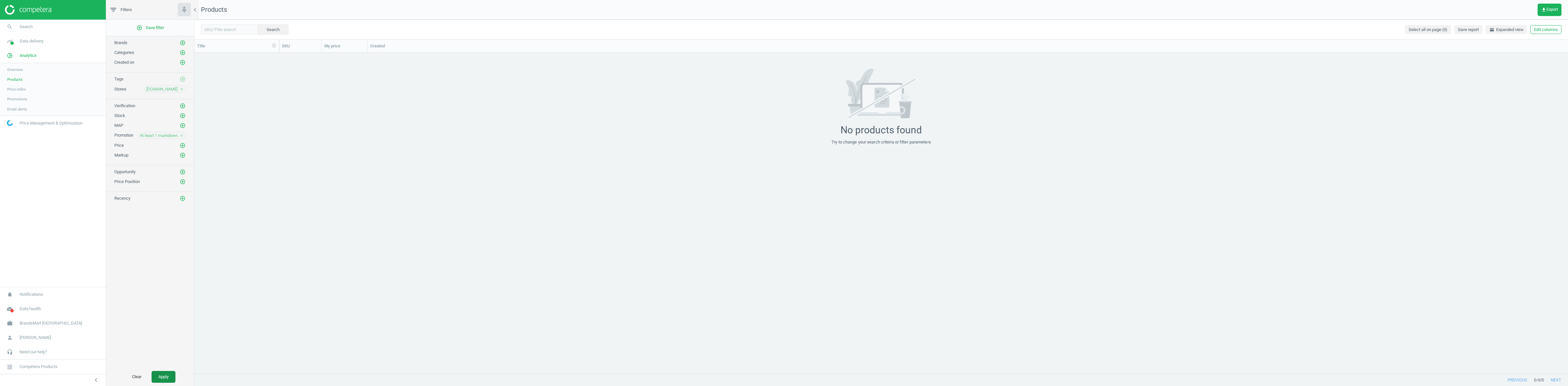
click at [162, 373] on button "Apply" at bounding box center [163, 376] width 24 height 12
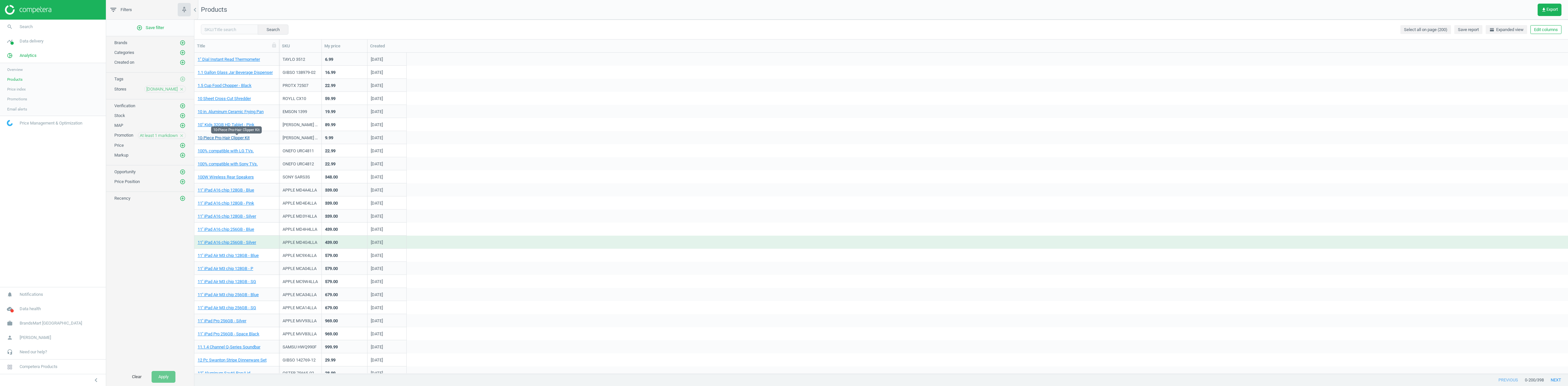
click at [238, 139] on link "10-Piece Pro-Hair Clipper Kit" at bounding box center [223, 138] width 52 height 6
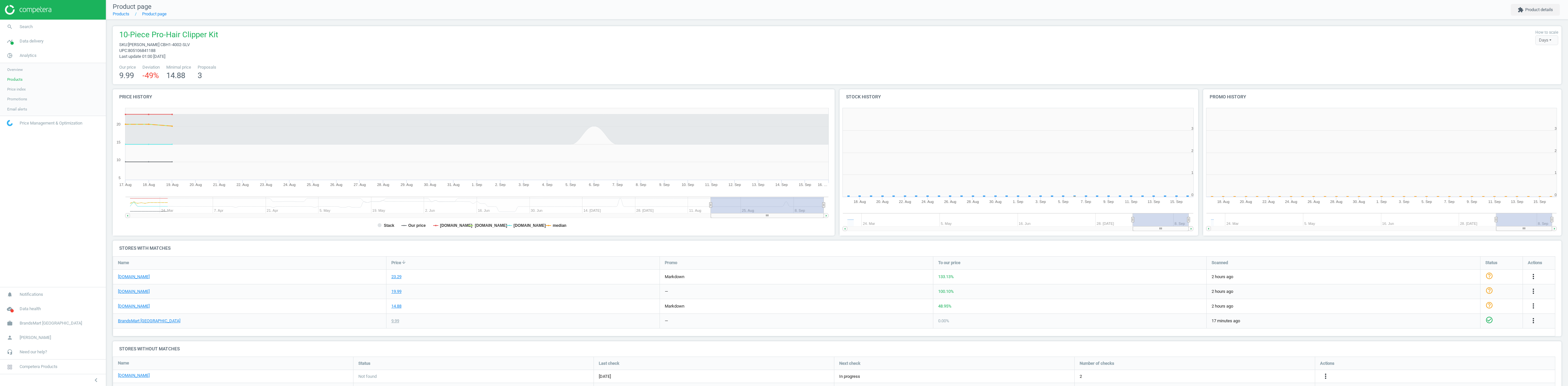
scroll to position [191, 1455]
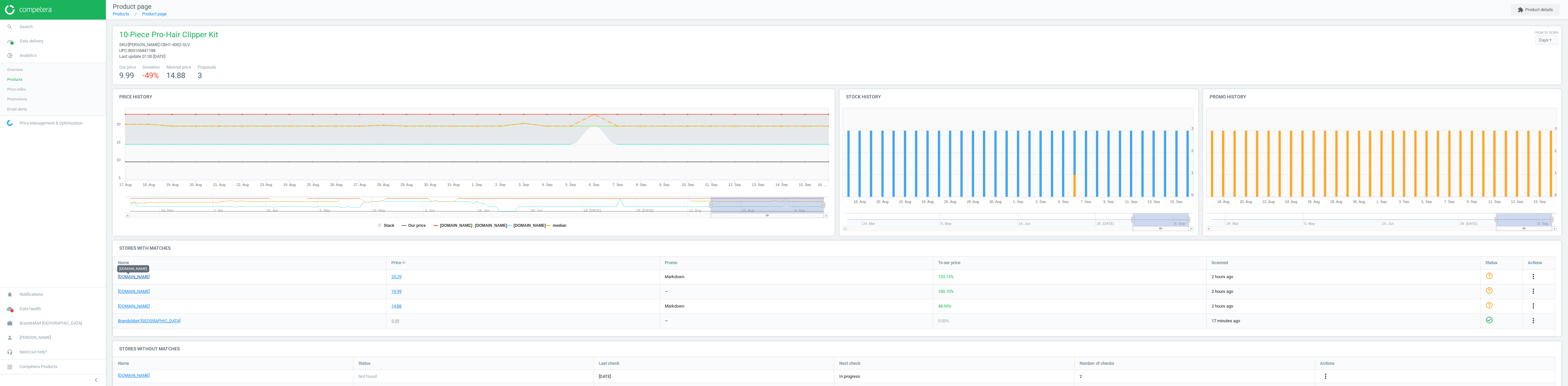
click at [130, 275] on link "[DOMAIN_NAME]" at bounding box center [134, 277] width 32 height 6
click at [13, 75] on link "Products" at bounding box center [53, 79] width 106 height 10
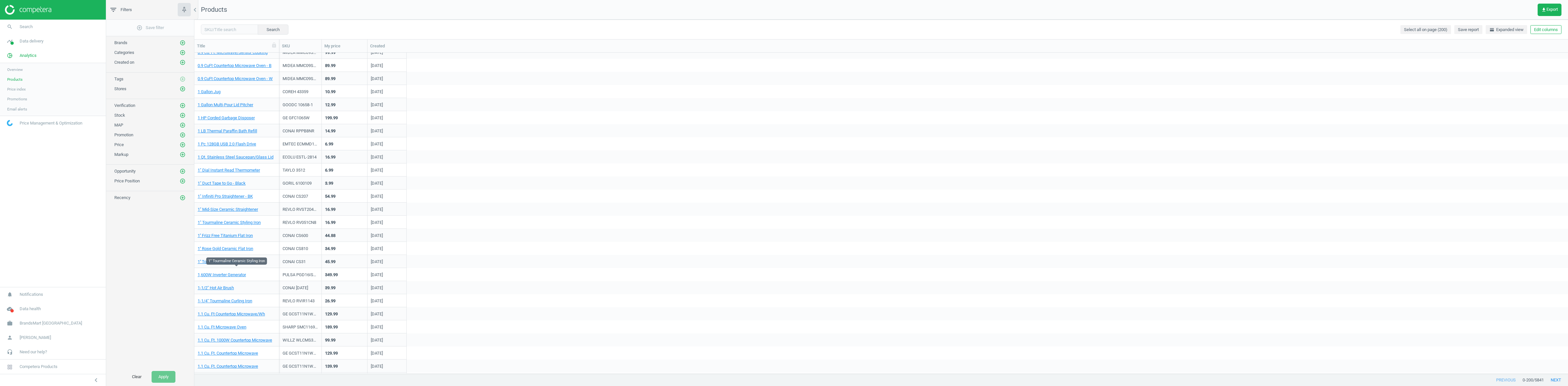
scroll to position [327, 0]
click at [229, 151] on link "1'' Tourmaline Ceramic Flat Iron" at bounding box center [226, 151] width 57 height 6
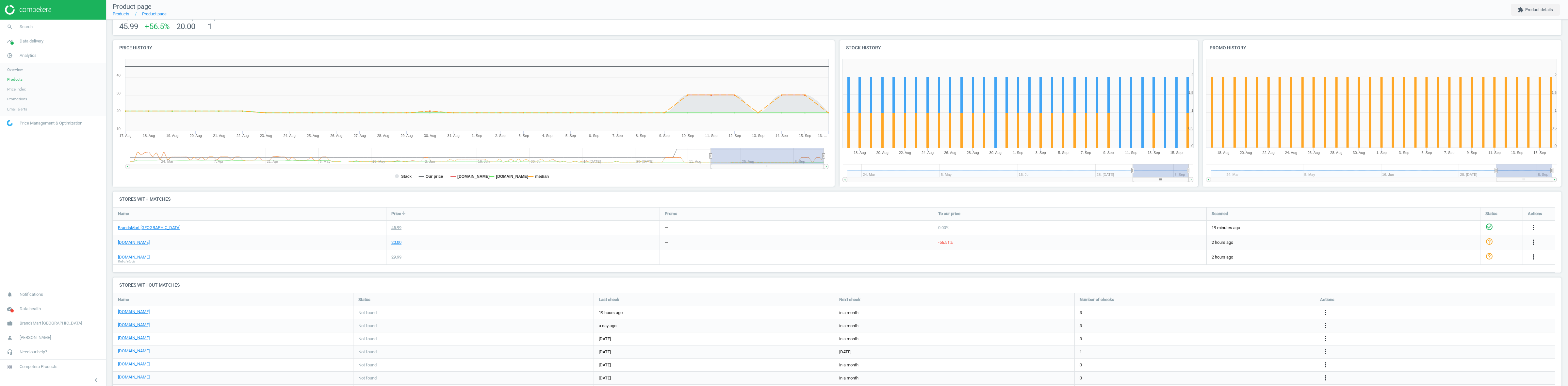
scroll to position [82, 0]
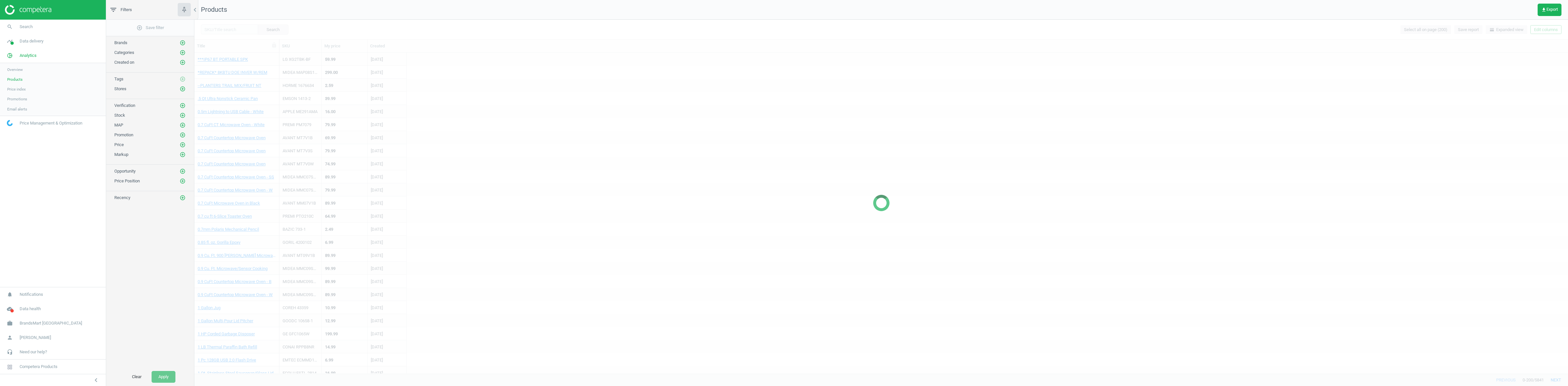
scroll to position [110, 0]
click at [182, 89] on icon "add_circle_outline" at bounding box center [183, 89] width 6 height 6
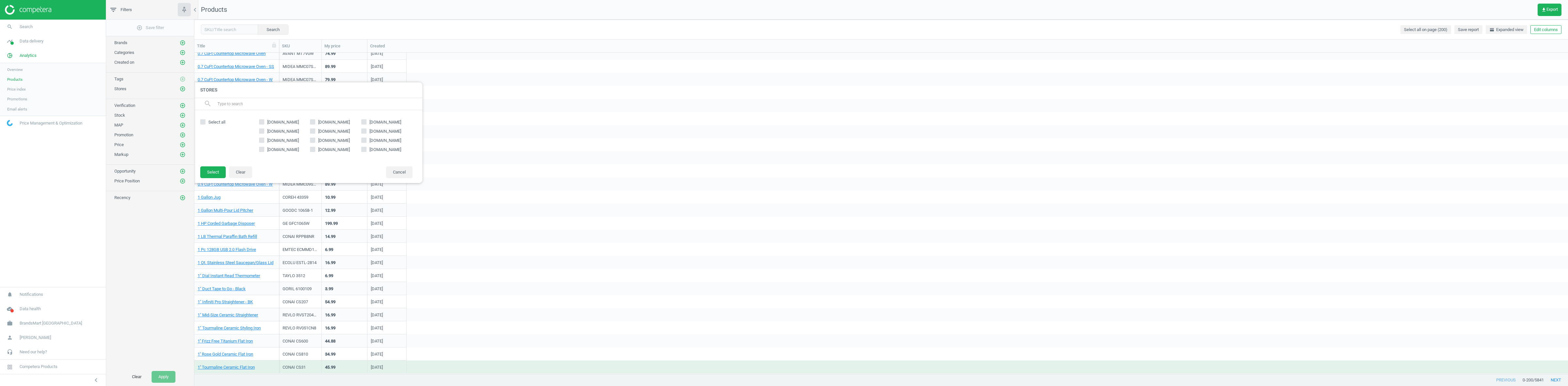
click at [386, 141] on span "[DOMAIN_NAME]" at bounding box center [385, 141] width 34 height 6
click at [366, 141] on input "[DOMAIN_NAME]" at bounding box center [364, 139] width 4 height 4
checkbox input "true"
click at [206, 172] on button "Select" at bounding box center [213, 172] width 26 height 12
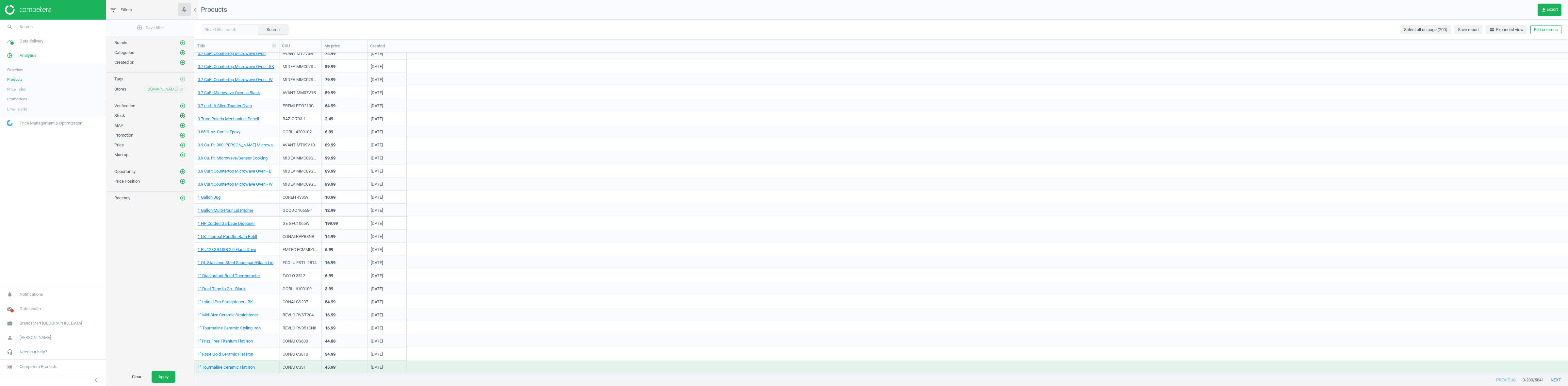
click at [181, 117] on icon "add_circle_outline" at bounding box center [183, 116] width 6 height 6
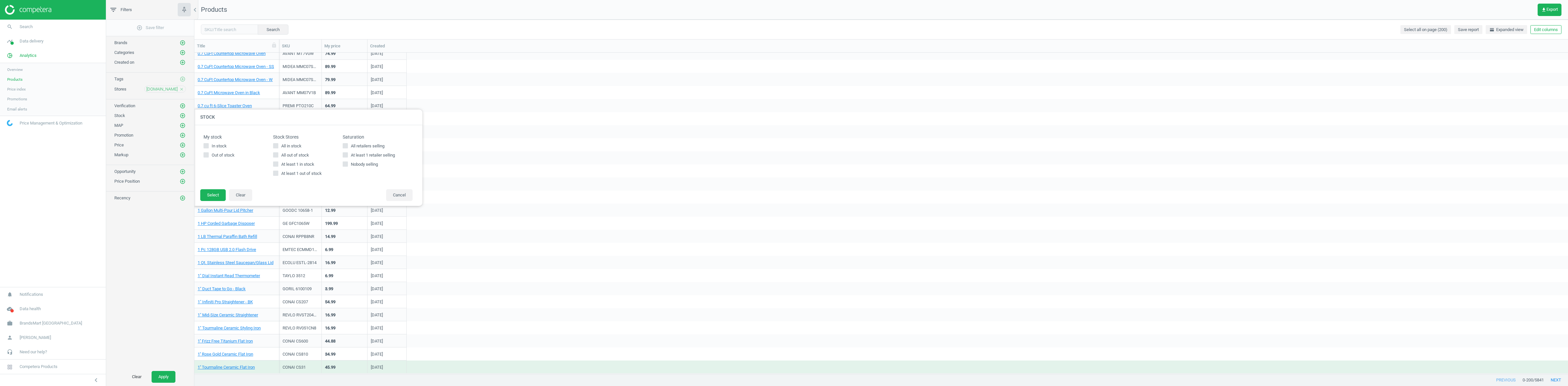
click at [296, 146] on span "All in stock" at bounding box center [292, 146] width 23 height 6
click at [278, 146] on input "All in stock" at bounding box center [276, 146] width 4 height 4
checkbox input "true"
click at [207, 197] on button "Select" at bounding box center [213, 195] width 26 height 12
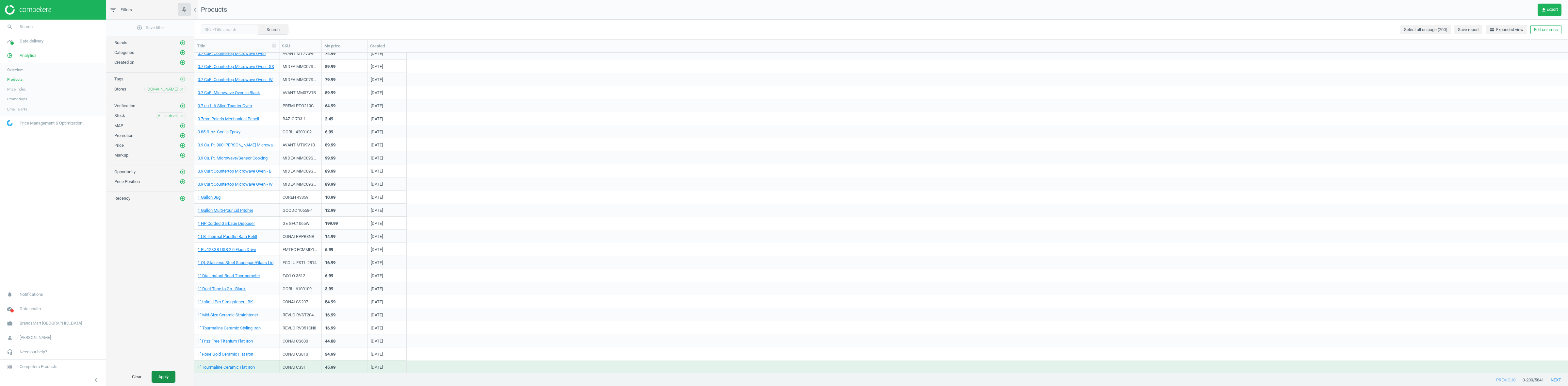
click at [170, 374] on button "Apply" at bounding box center [163, 376] width 24 height 12
click at [212, 185] on link "100W USB-C Charger" at bounding box center [217, 184] width 39 height 6
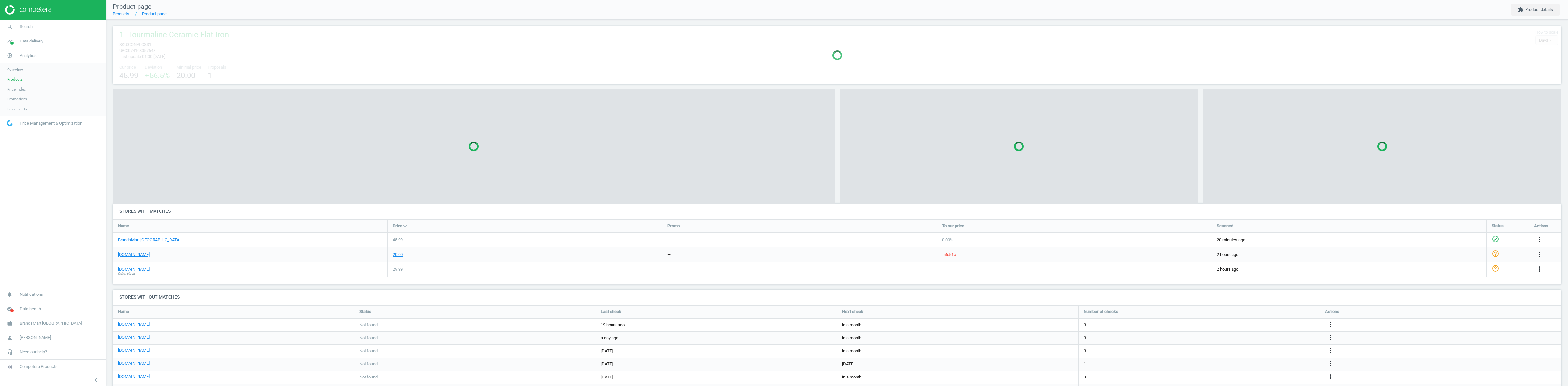
scroll to position [60, 1455]
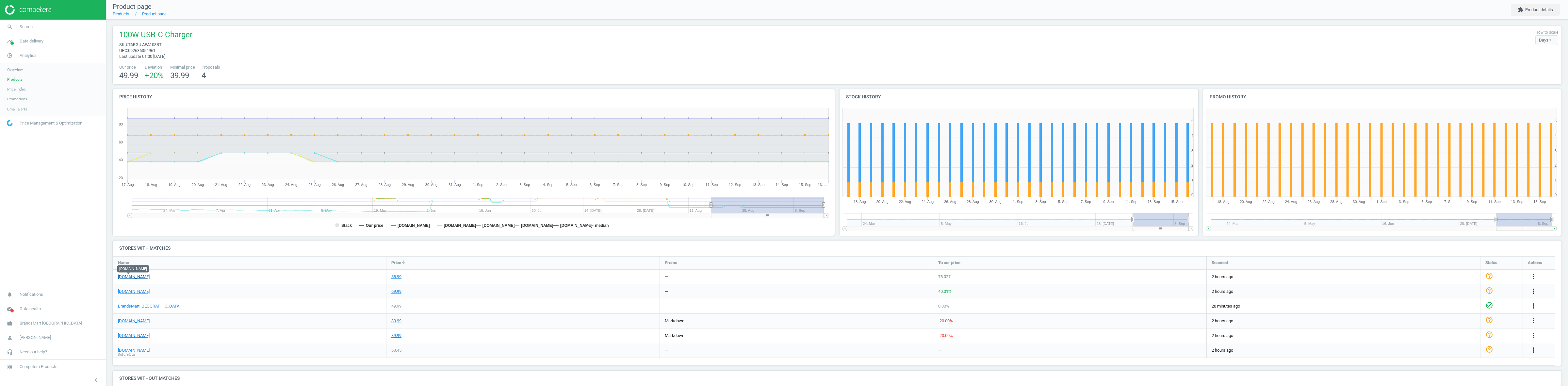
click at [124, 278] on link "[DOMAIN_NAME]" at bounding box center [134, 277] width 32 height 6
click at [24, 78] on link "Products" at bounding box center [53, 79] width 106 height 10
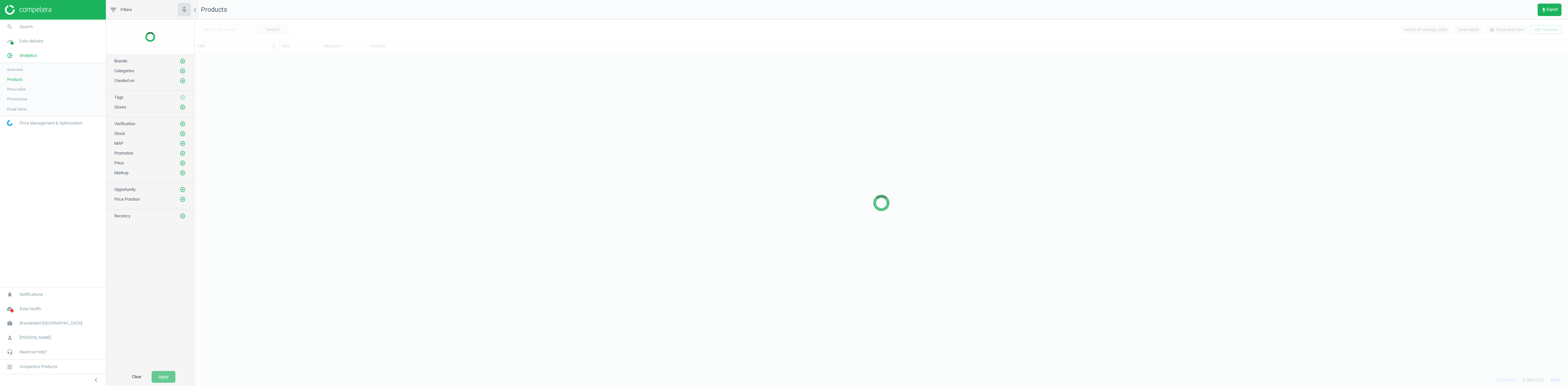
scroll to position [314, 1367]
click at [182, 88] on icon "add_circle_outline" at bounding box center [183, 89] width 6 height 6
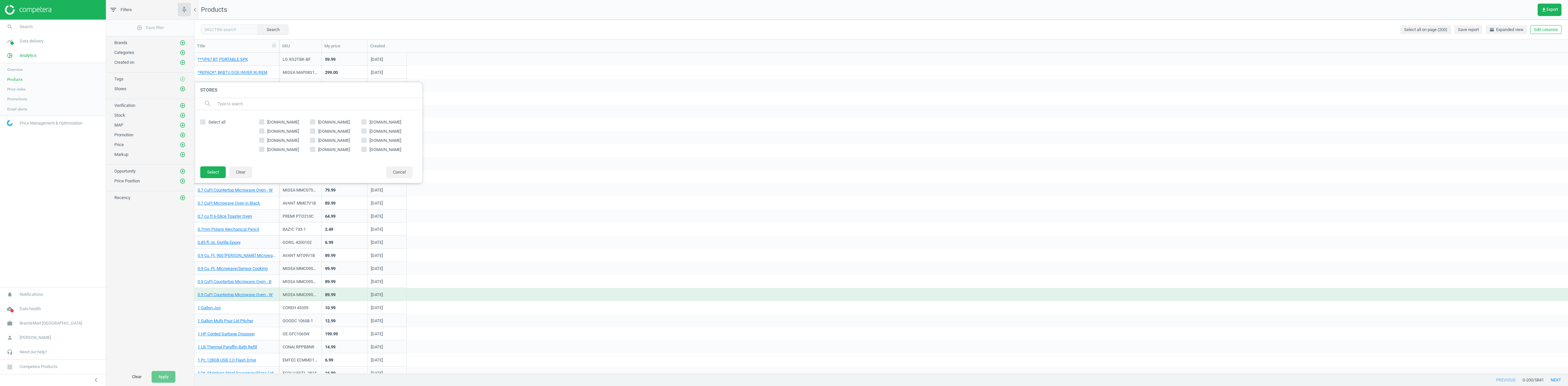
click at [278, 150] on span "[DOMAIN_NAME]" at bounding box center [283, 150] width 34 height 6
click at [264, 150] on input "[DOMAIN_NAME]" at bounding box center [261, 149] width 4 height 4
checkbox input "true"
click at [213, 170] on button "Select" at bounding box center [213, 172] width 26 height 12
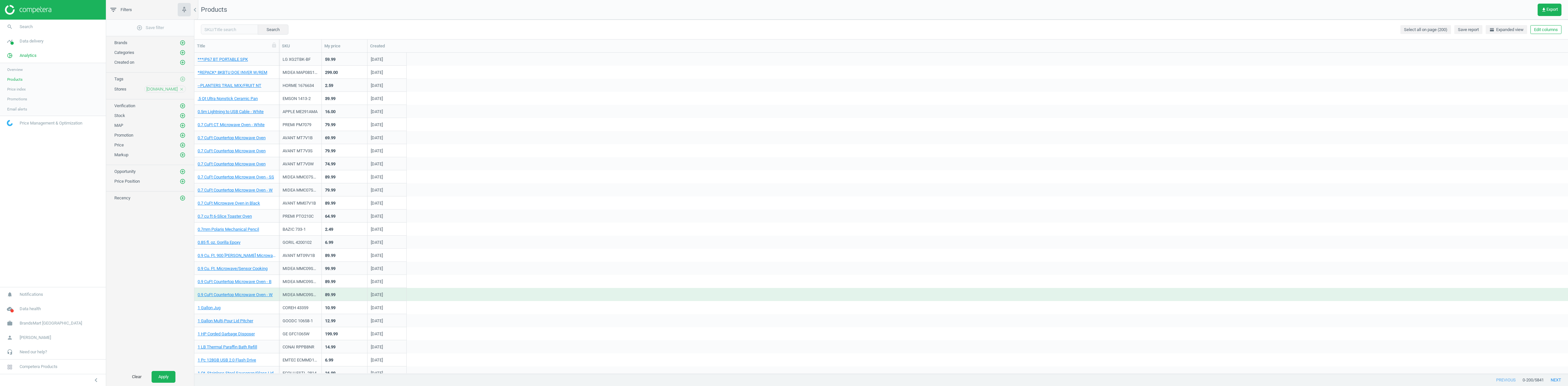
click at [186, 114] on div "Stock add_circle_outline" at bounding box center [150, 114] width 88 height 10
click at [183, 116] on icon "add_circle_outline" at bounding box center [183, 116] width 6 height 6
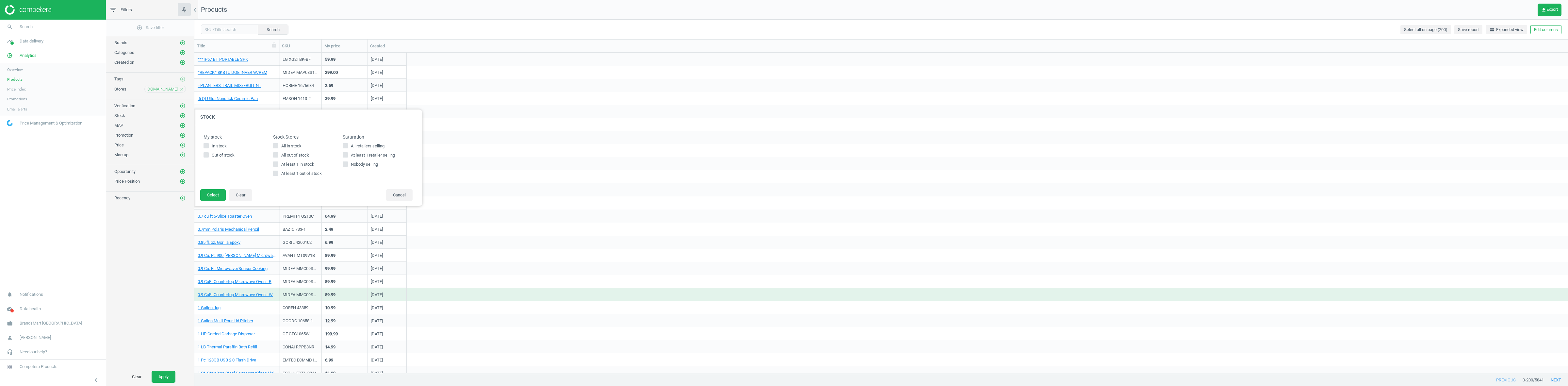
click at [296, 142] on div "Stock Stores All in stock All out of stock At least 1 in stock At least 1 out o…" at bounding box center [308, 157] width 69 height 46
click at [293, 144] on span "All in stock" at bounding box center [292, 146] width 23 height 6
click at [278, 144] on input "All in stock" at bounding box center [276, 146] width 4 height 4
checkbox input "true"
click at [220, 192] on button "Select" at bounding box center [213, 195] width 26 height 12
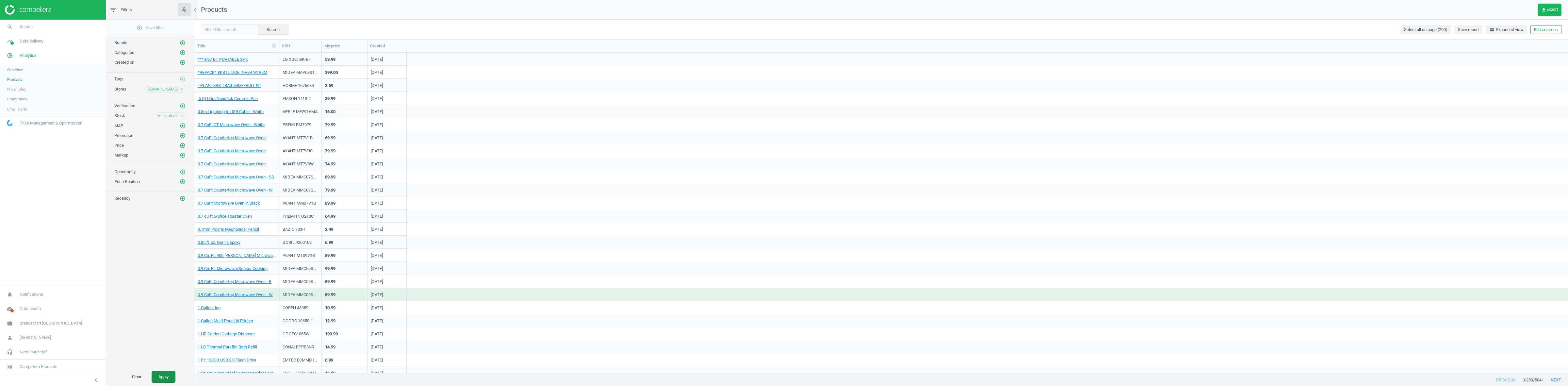
click at [158, 378] on button "Apply" at bounding box center [163, 376] width 24 height 12
click at [226, 176] on link "1 Qt. Stainless Steel Saucepan/Glass Lid" at bounding box center [236, 177] width 76 height 6
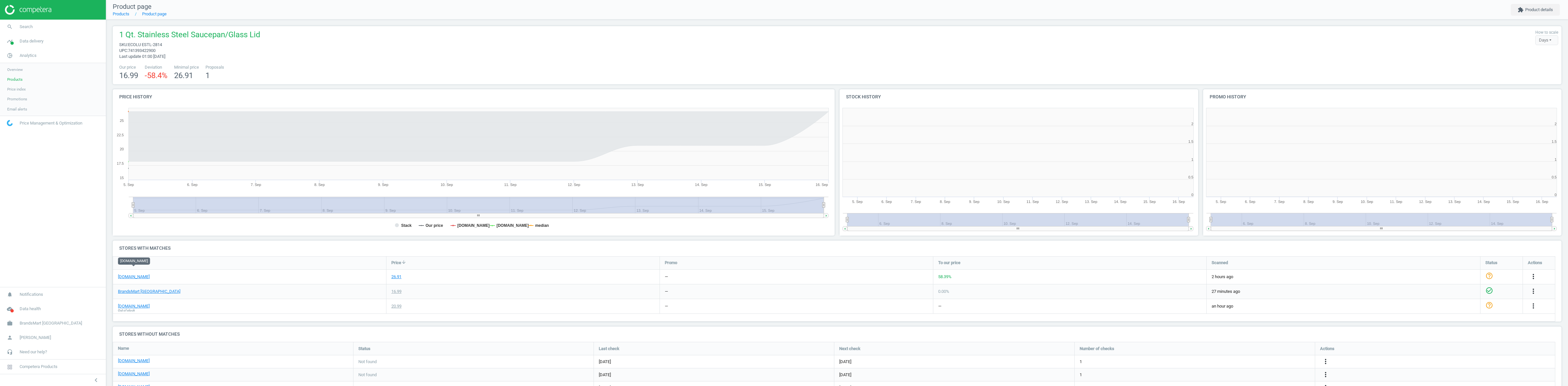
scroll to position [125, 1455]
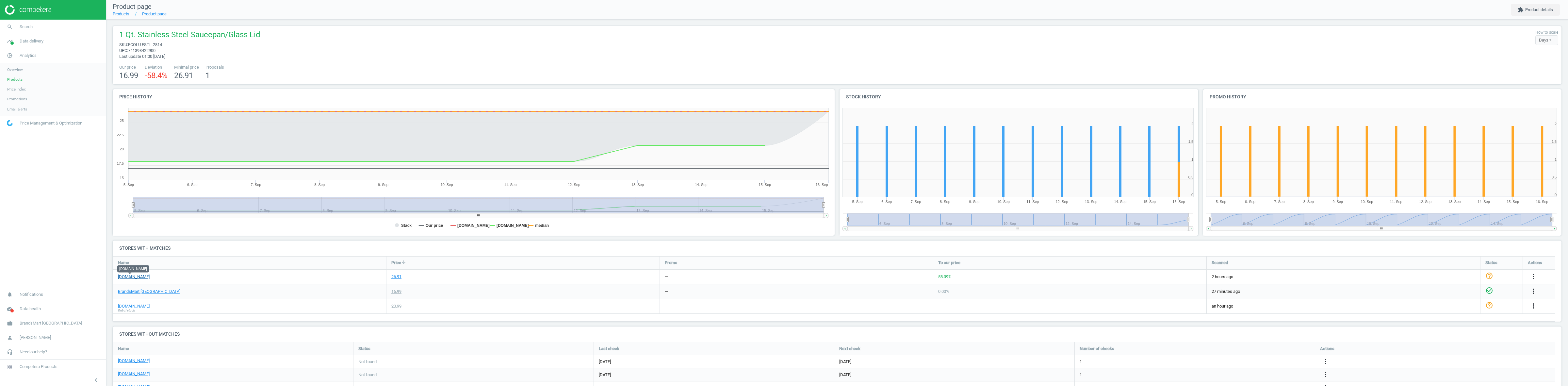
click at [128, 278] on link "[DOMAIN_NAME]" at bounding box center [134, 277] width 32 height 6
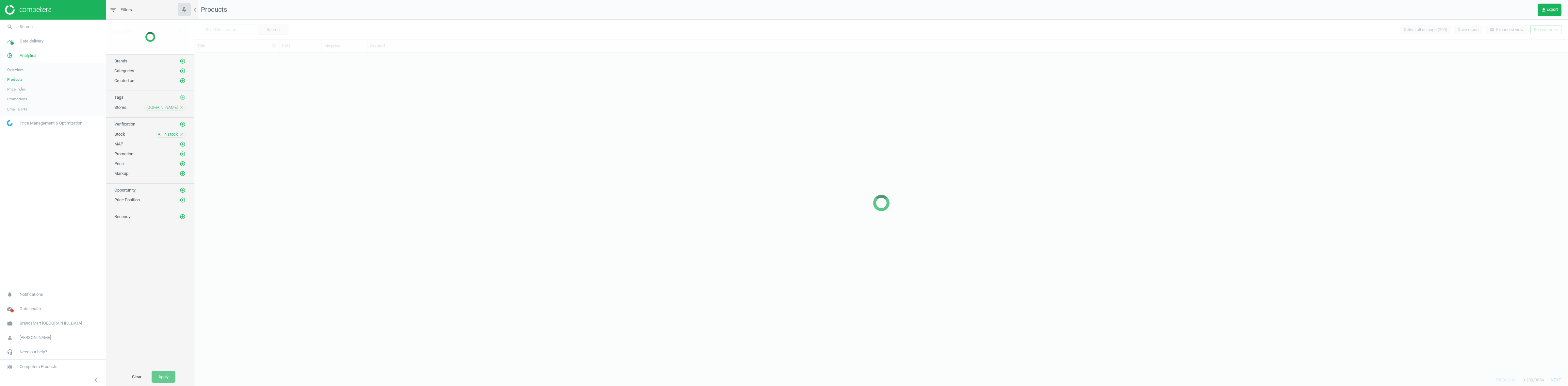
scroll to position [314, 1367]
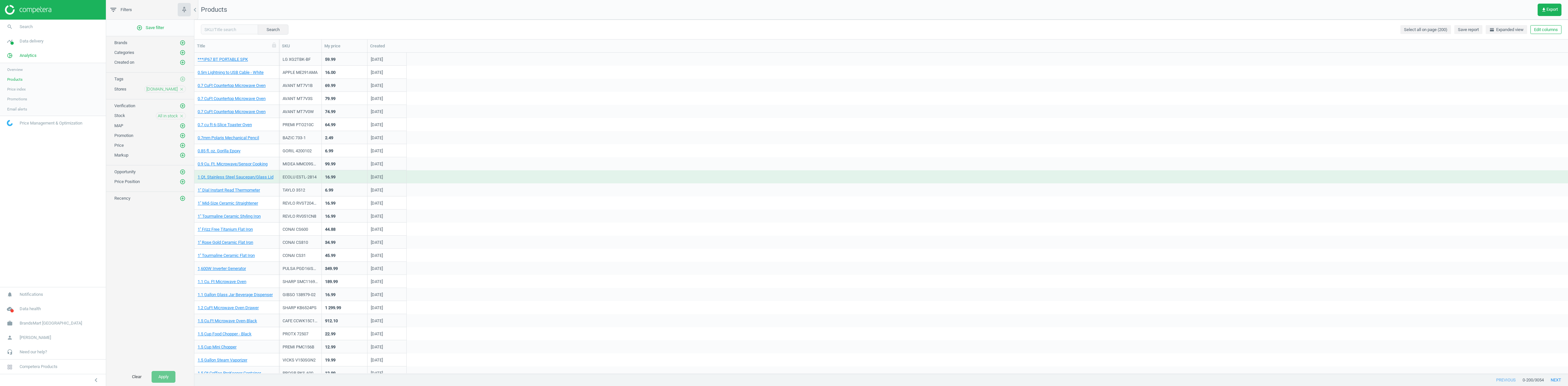
click at [181, 117] on icon "close" at bounding box center [182, 116] width 5 height 5
click at [182, 116] on icon "add_circle_outline" at bounding box center [183, 116] width 6 height 6
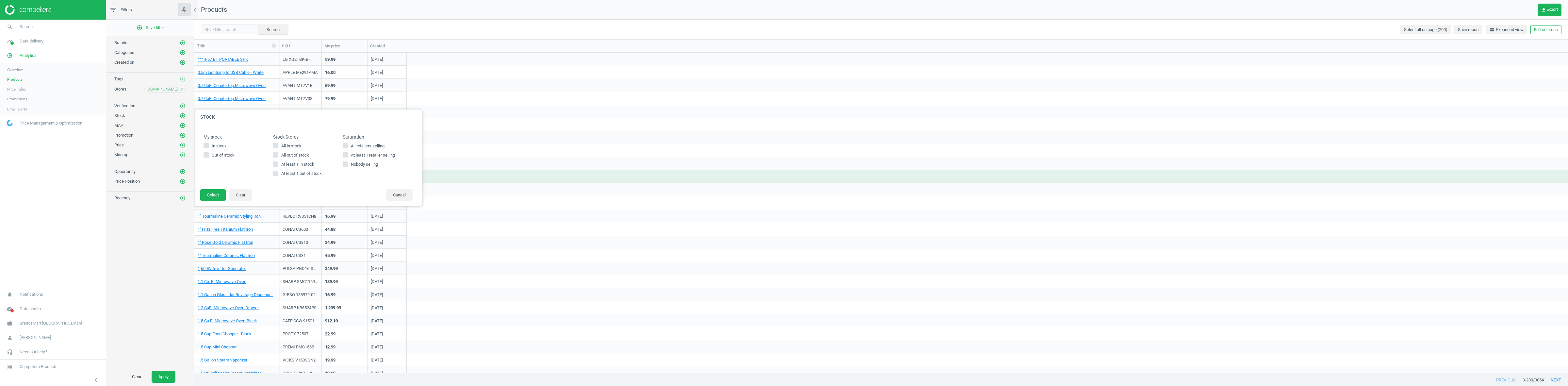
click at [304, 158] on span "All out of stock" at bounding box center [295, 155] width 30 height 6
click at [278, 157] on input "All out of stock" at bounding box center [276, 155] width 4 height 4
checkbox input "true"
click at [203, 192] on button "Select" at bounding box center [213, 195] width 26 height 12
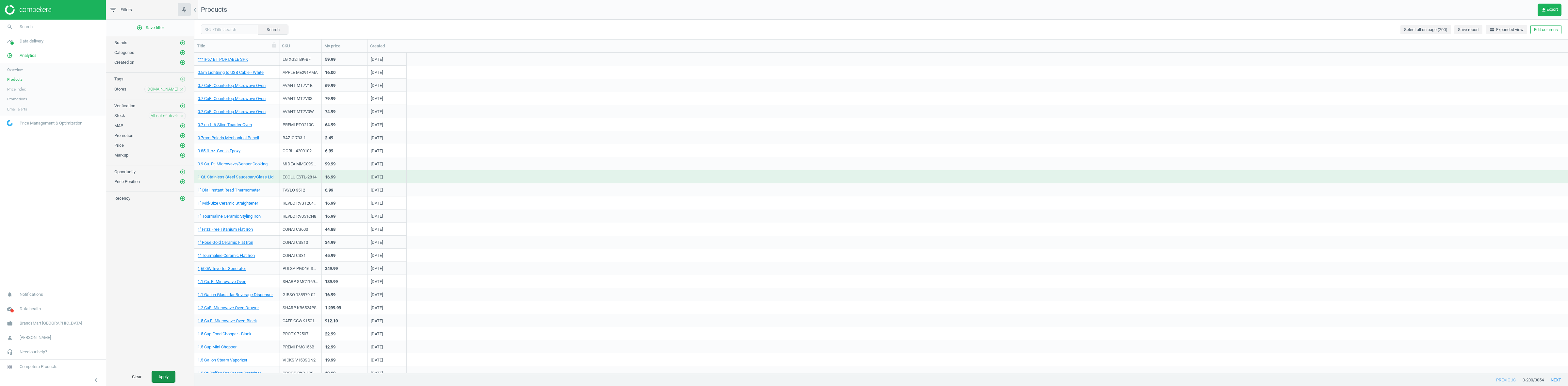
drag, startPoint x: 158, startPoint y: 378, endPoint x: 172, endPoint y: 370, distance: 16.1
click at [158, 378] on button "Apply" at bounding box center [163, 376] width 24 height 12
click at [241, 140] on link "1" Infiniti Pro Straightener - BK" at bounding box center [225, 138] width 55 height 6
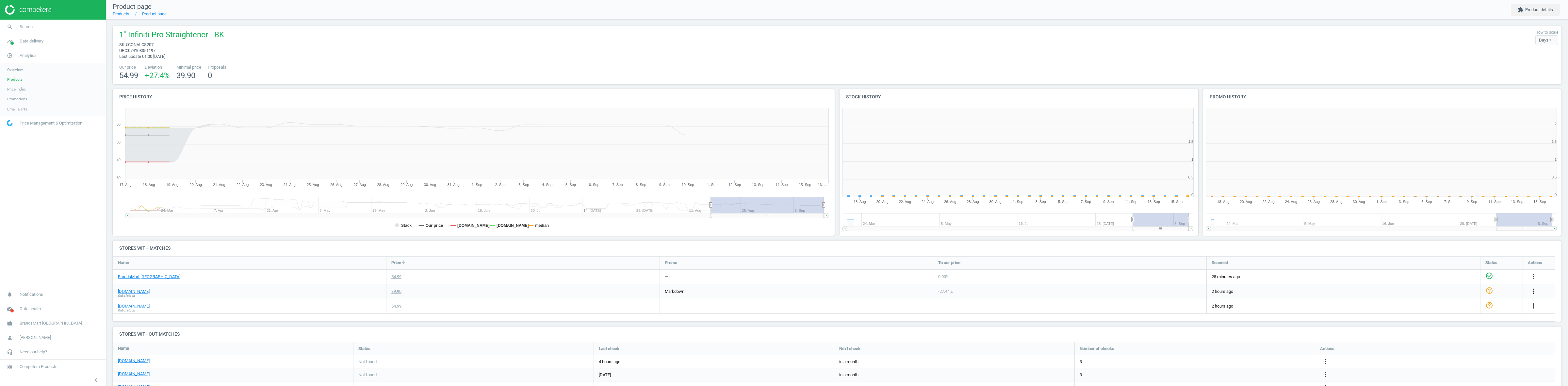
scroll to position [143, 370]
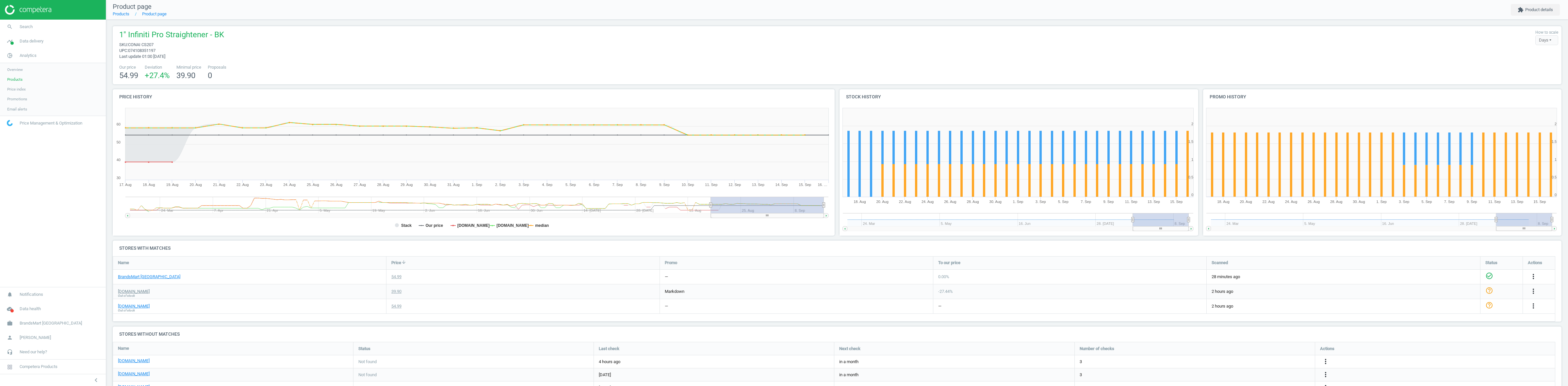
click at [131, 293] on div "[DOMAIN_NAME] Out of stock" at bounding box center [134, 292] width 32 height 6
click at [133, 289] on link "[DOMAIN_NAME]" at bounding box center [134, 292] width 32 height 6
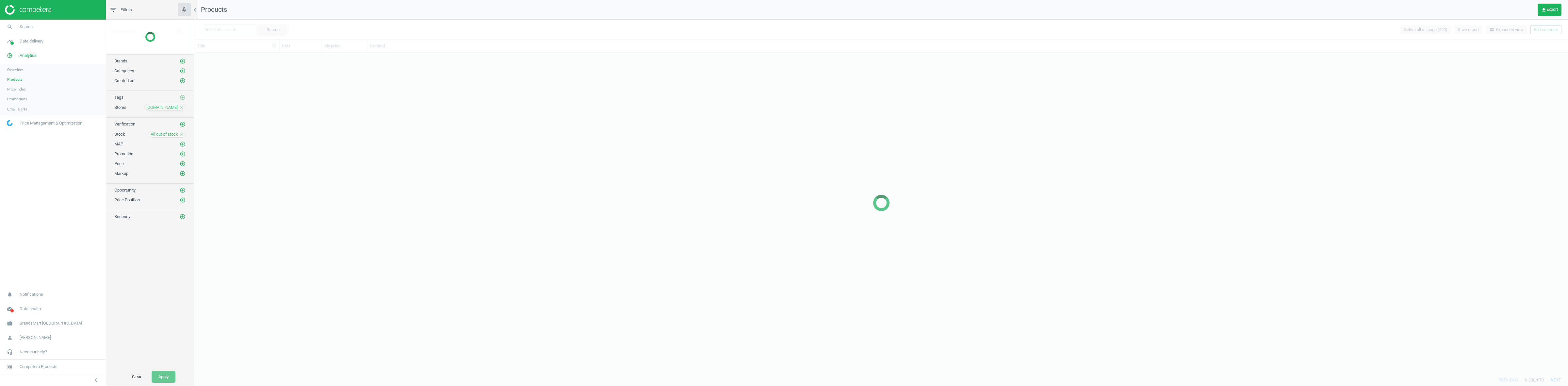
scroll to position [314, 1367]
click at [181, 118] on icon "close" at bounding box center [182, 116] width 5 height 5
click at [181, 135] on icon "add_circle_outline" at bounding box center [183, 135] width 6 height 6
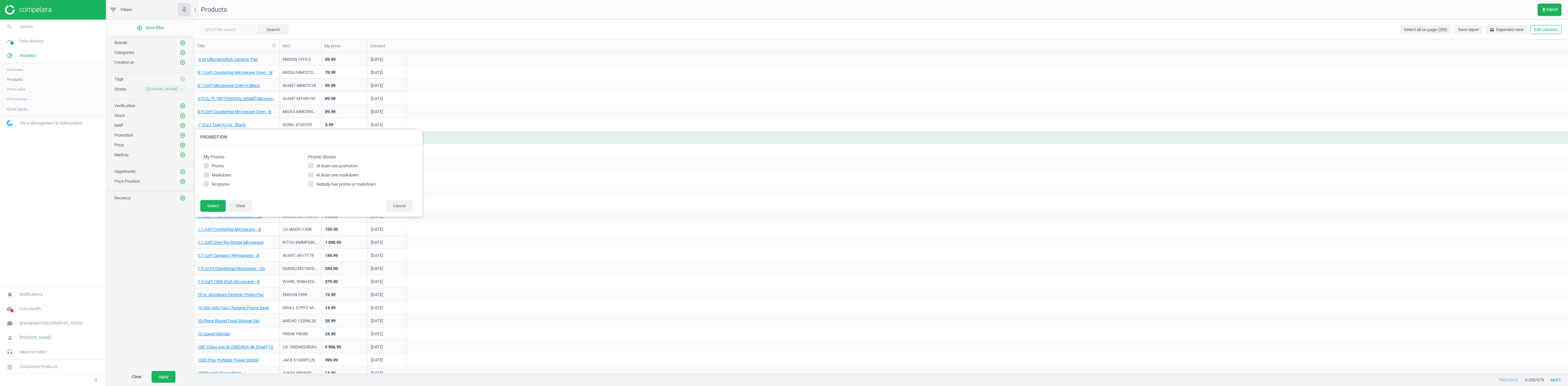
click at [326, 164] on span "At least one promotion" at bounding box center [337, 166] width 44 height 6
click at [313, 164] on input "At least one promotion" at bounding box center [310, 165] width 4 height 4
checkbox input "true"
click at [218, 203] on button "Select" at bounding box center [213, 205] width 26 height 12
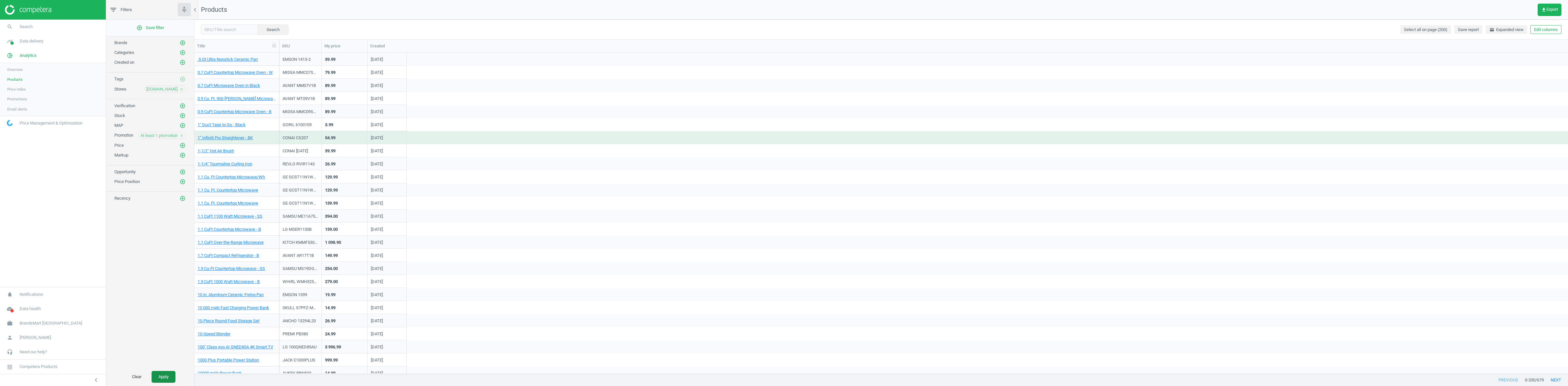
click at [164, 371] on button "Apply" at bounding box center [163, 376] width 24 height 12
click at [234, 164] on link "Basilisk V3 Wired Gaming Mouse" at bounding box center [228, 164] width 61 height 6
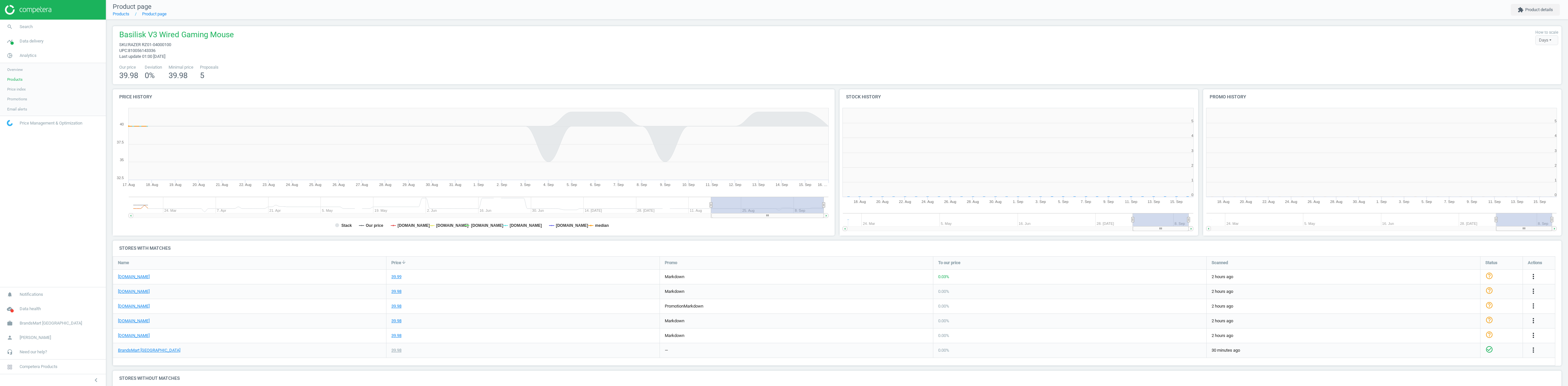
scroll to position [122, 1455]
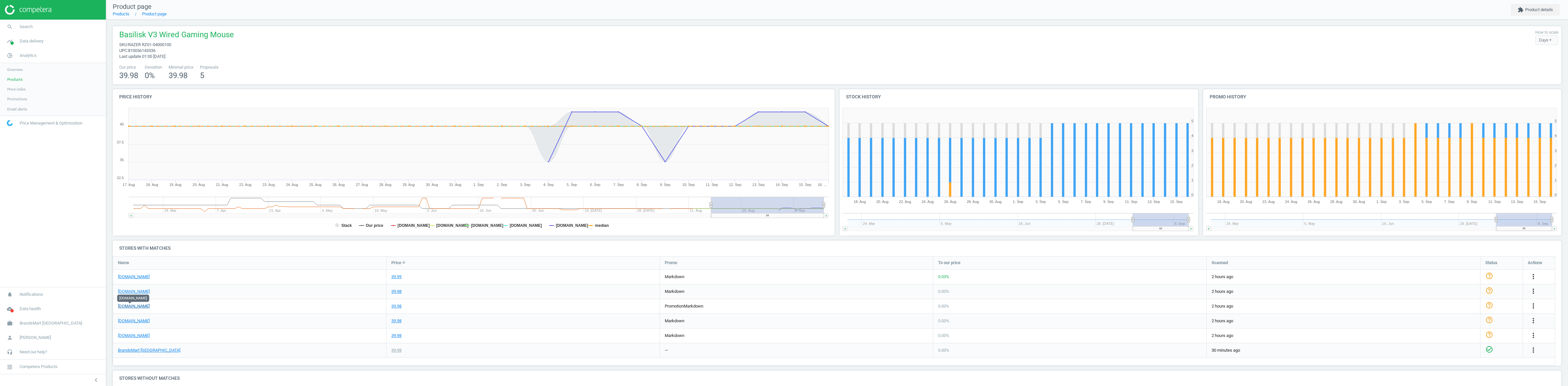
click at [130, 306] on link "[DOMAIN_NAME]" at bounding box center [134, 306] width 32 height 6
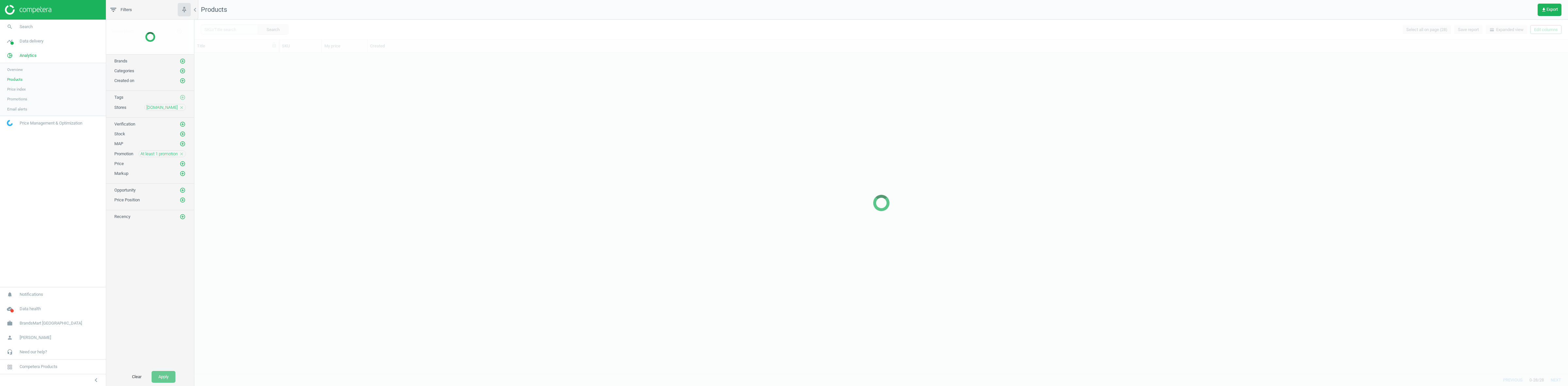
scroll to position [314, 1367]
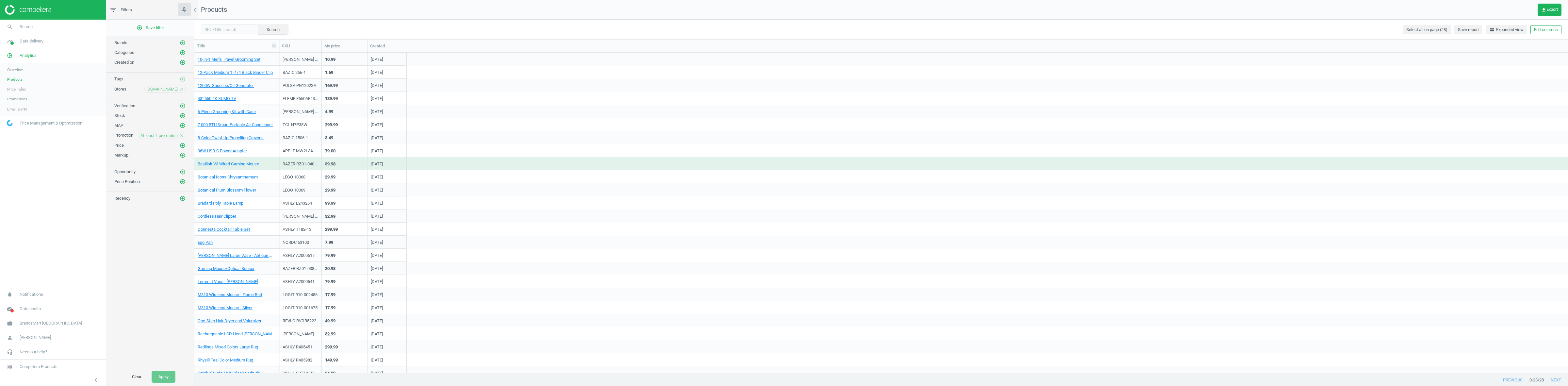
click at [180, 135] on div "At least 1 promotion close" at bounding box center [163, 135] width 47 height 7
click at [181, 136] on icon "close" at bounding box center [182, 136] width 5 height 5
click at [181, 136] on icon "add_circle_outline" at bounding box center [183, 135] width 6 height 6
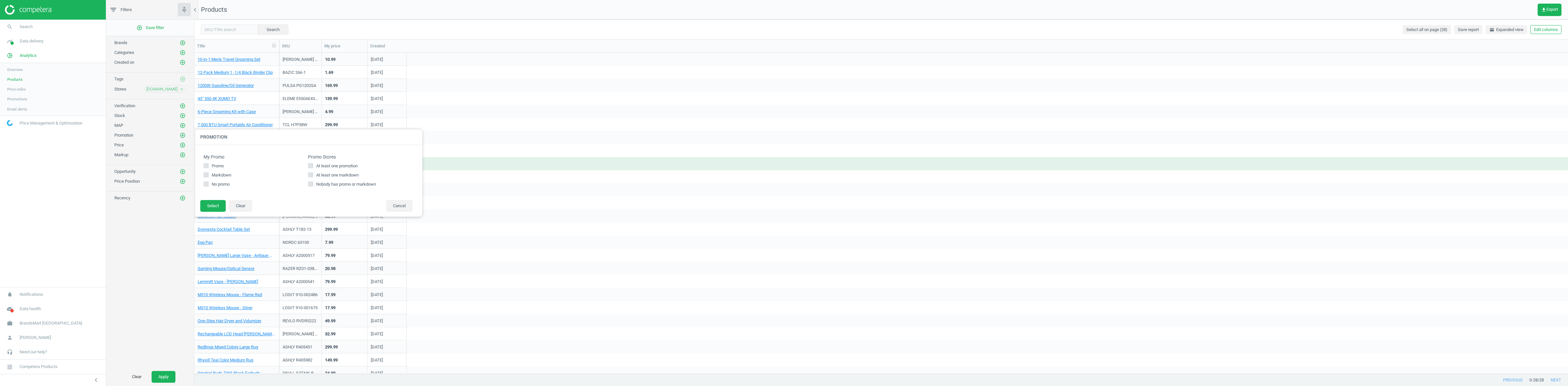
click at [328, 172] on div "At least one promotion At least one markdown Nobody has promo or markdown" at bounding box center [360, 175] width 105 height 24
click at [327, 173] on span "At least one markdown" at bounding box center [337, 175] width 45 height 6
click at [313, 173] on input "At least one markdown" at bounding box center [310, 174] width 4 height 4
click at [327, 173] on span "At least one markdown" at bounding box center [337, 175] width 45 height 6
click at [313, 173] on input "At least one markdown" at bounding box center [310, 174] width 4 height 4
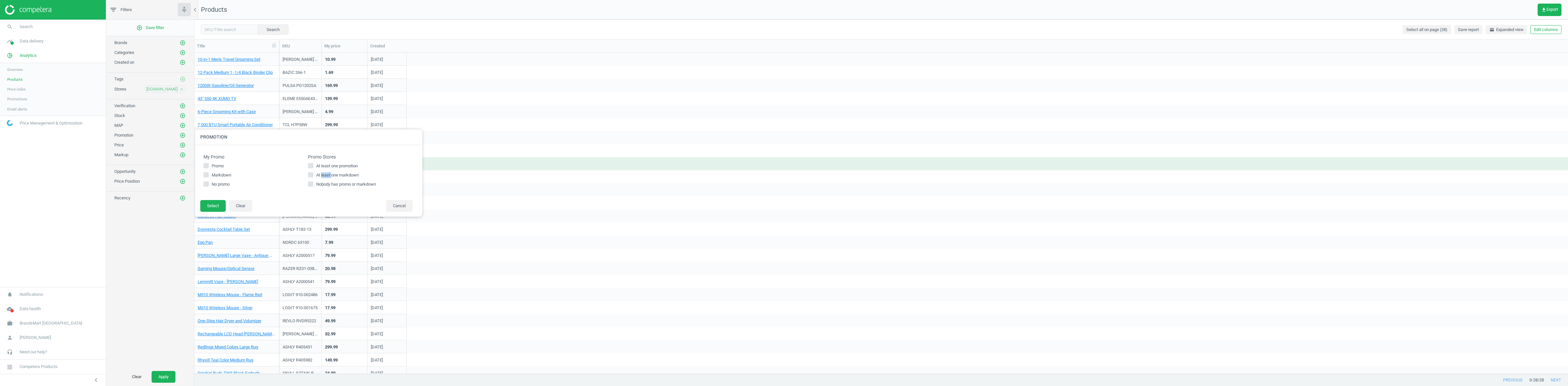
click at [322, 175] on span "At least one markdown" at bounding box center [337, 175] width 45 height 6
click at [313, 175] on input "At least one markdown" at bounding box center [310, 174] width 4 height 4
checkbox input "true"
click at [217, 208] on button "Select" at bounding box center [213, 205] width 26 height 12
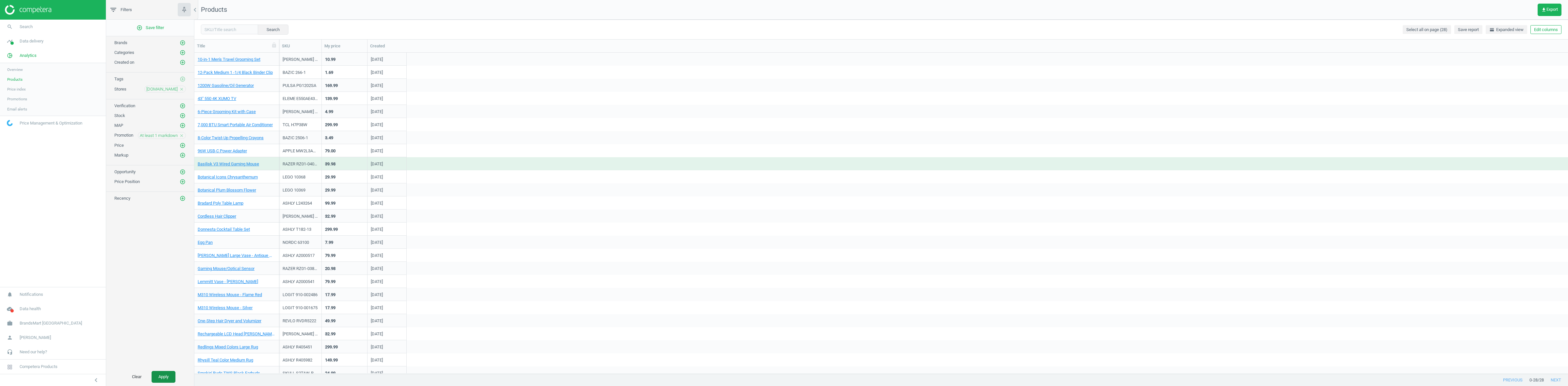
click at [164, 371] on button "Apply" at bounding box center [163, 376] width 24 height 12
click at [228, 244] on link "1.8 CuFt 1000 Watt Microwave" at bounding box center [226, 242] width 56 height 6
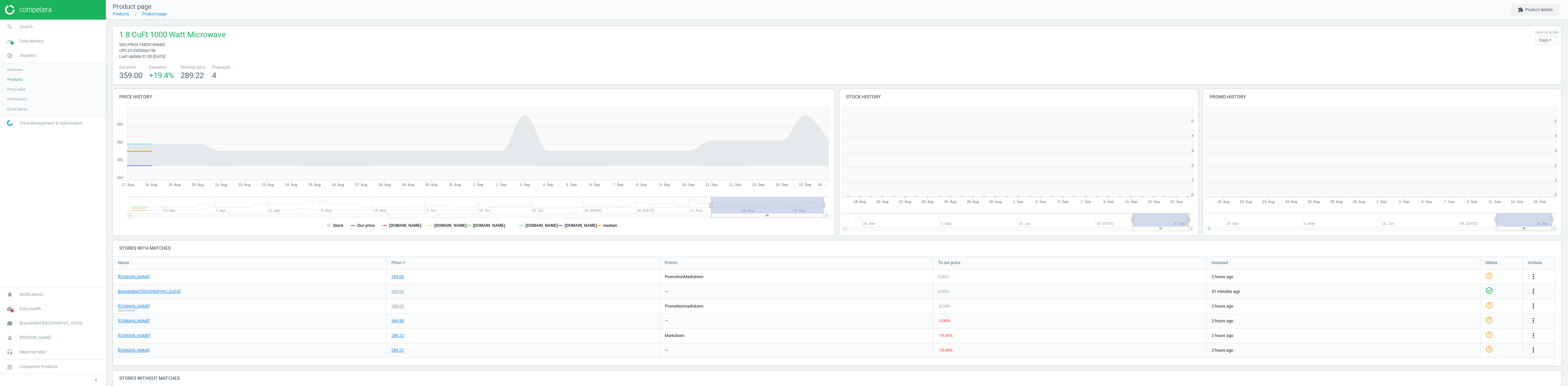
scroll to position [3, 3]
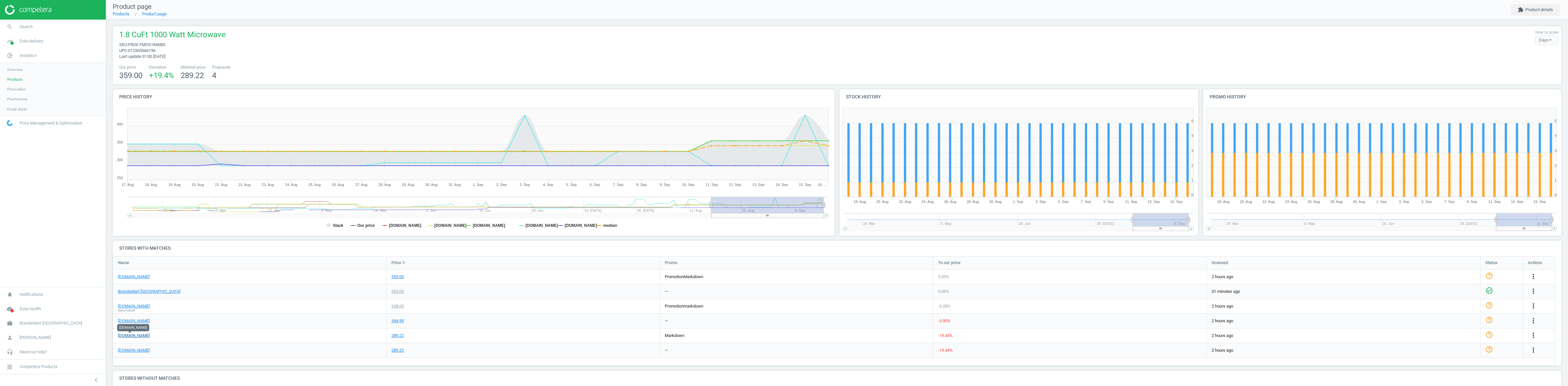
click at [136, 333] on link "[DOMAIN_NAME]" at bounding box center [134, 335] width 32 height 6
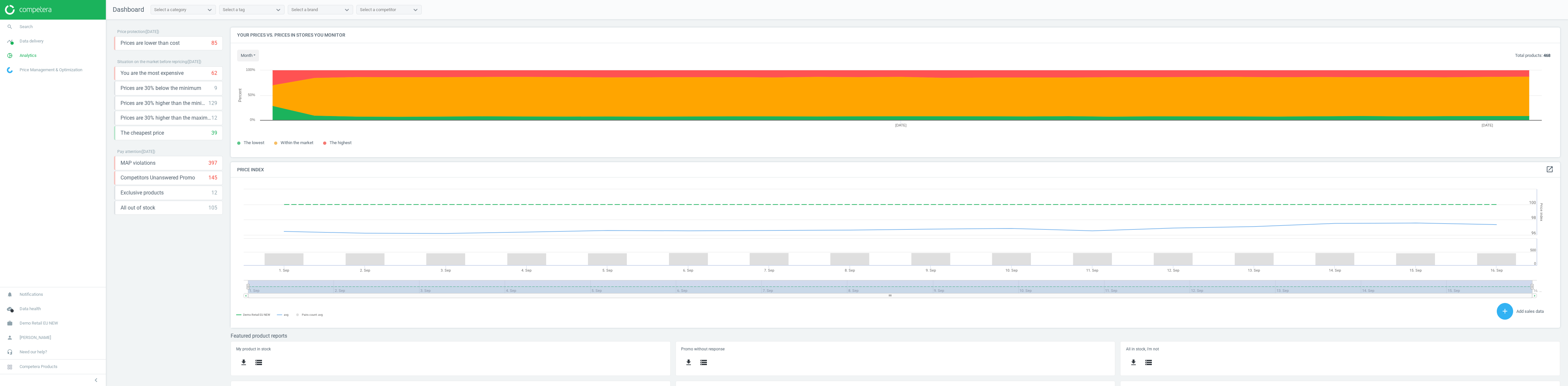
scroll to position [3, 3]
